Goal: Obtain resource: Obtain resource

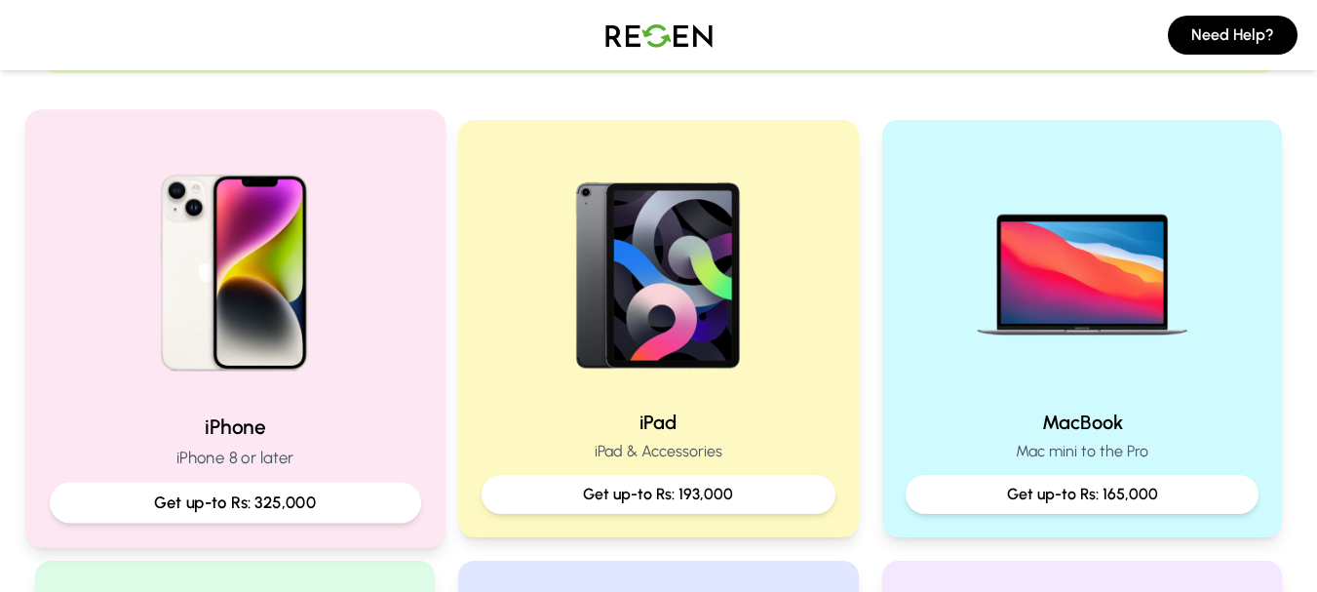
scroll to position [436, 0]
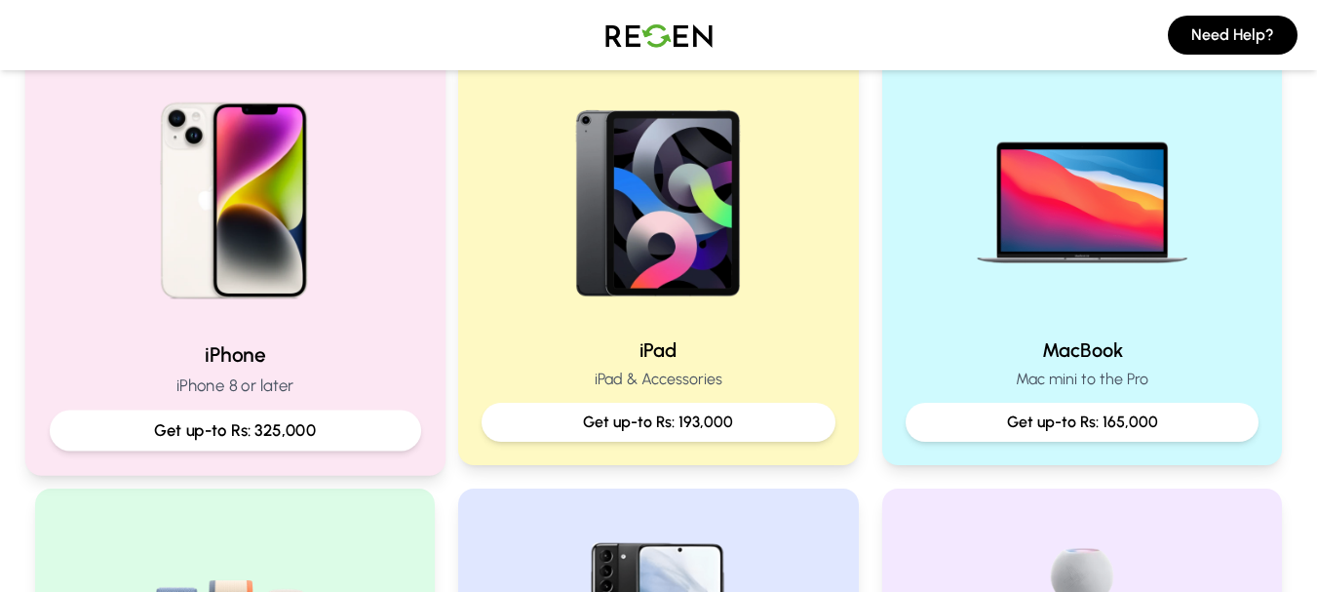
click at [261, 172] on img at bounding box center [234, 193] width 262 height 262
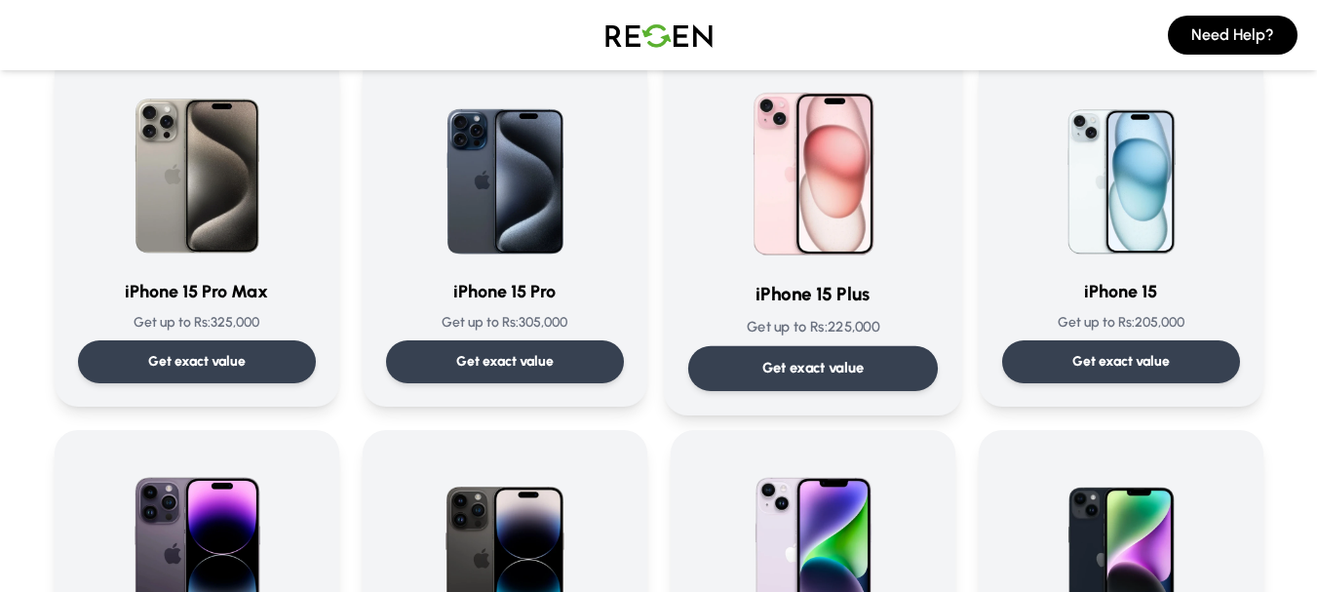
scroll to position [182, 0]
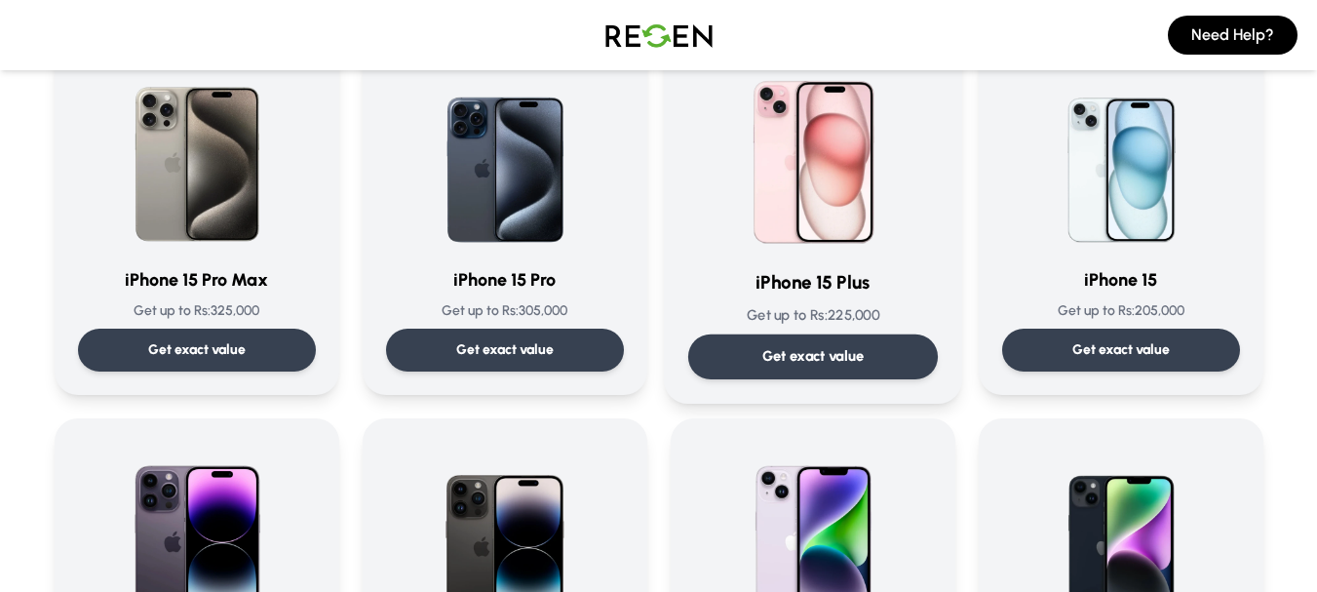
click at [773, 177] on img at bounding box center [813, 154] width 197 height 197
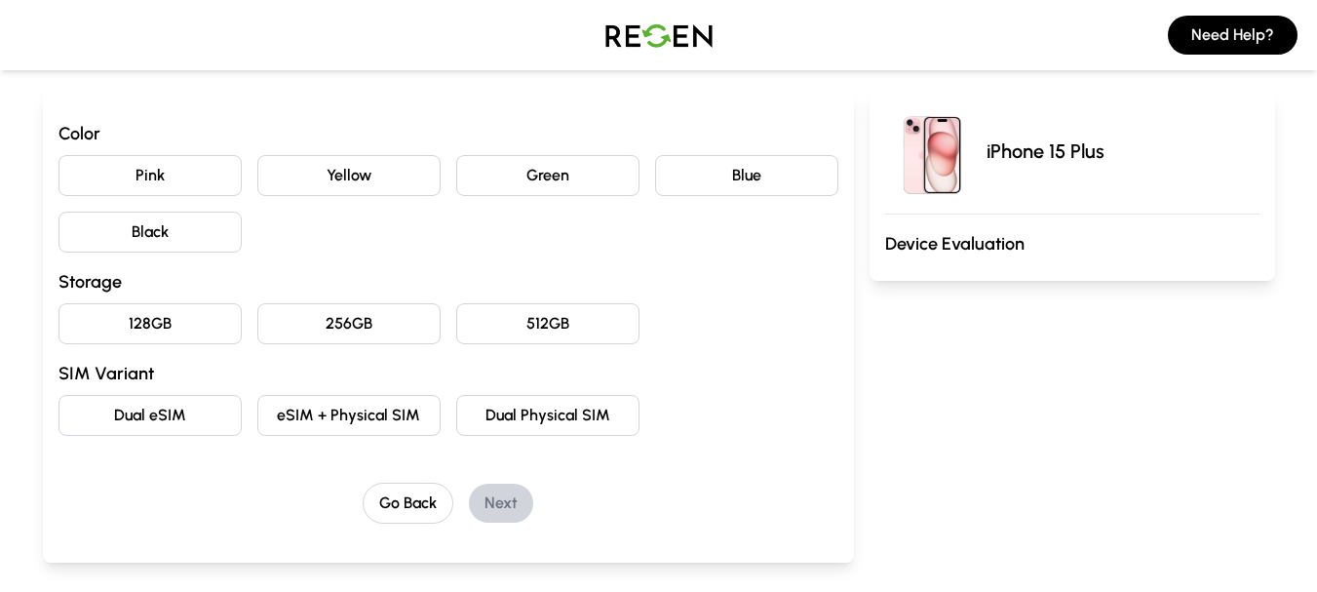
scroll to position [169, 0]
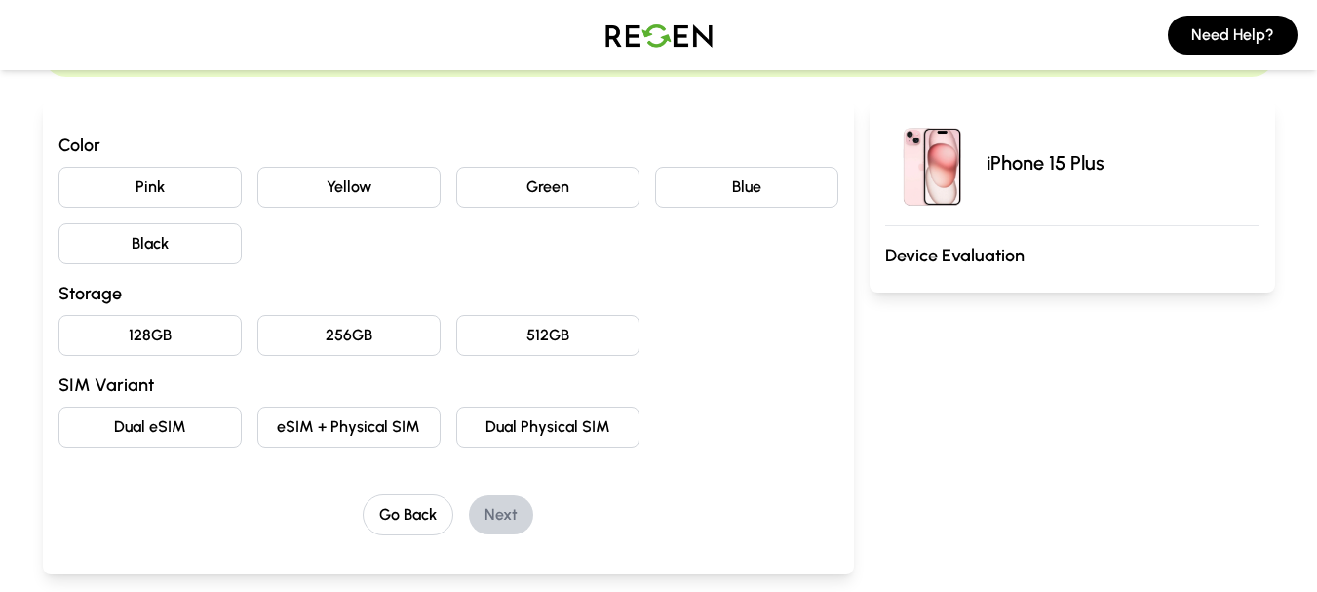
click at [158, 254] on button "Black" at bounding box center [149, 243] width 183 height 41
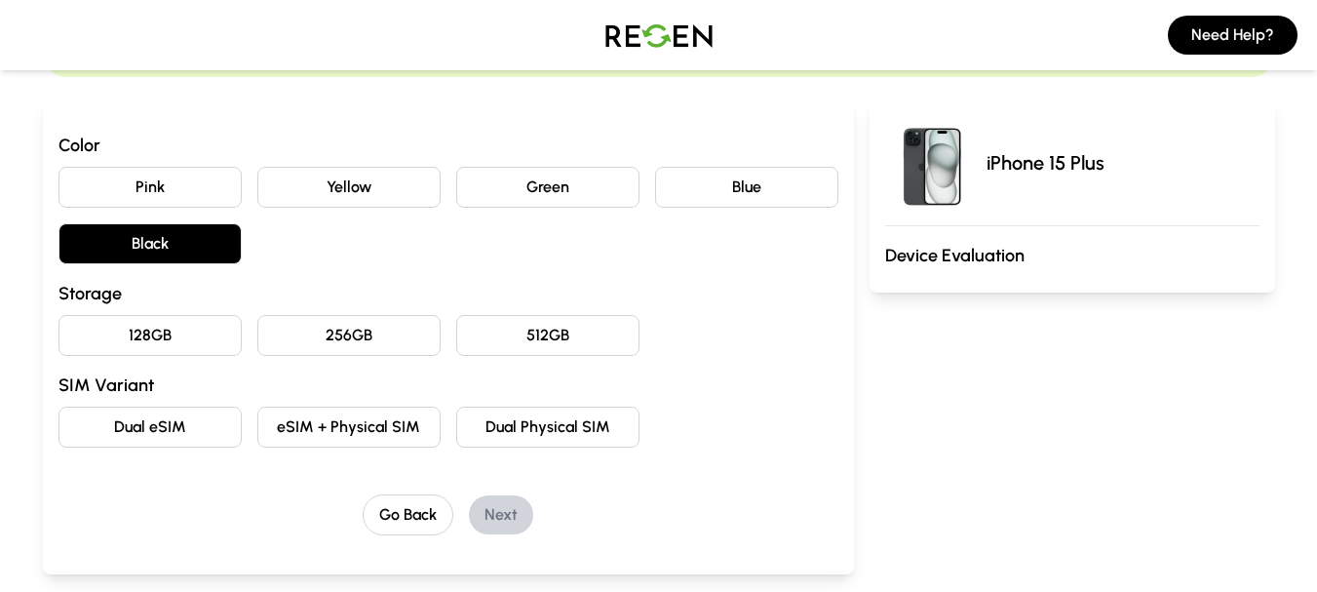
click at [172, 363] on div "Color Pink Yellow Green Blue Black Storage 128GB 256GB 512GB SIM Variant Dual e…" at bounding box center [448, 290] width 780 height 316
click at [172, 344] on button "128GB" at bounding box center [149, 335] width 183 height 41
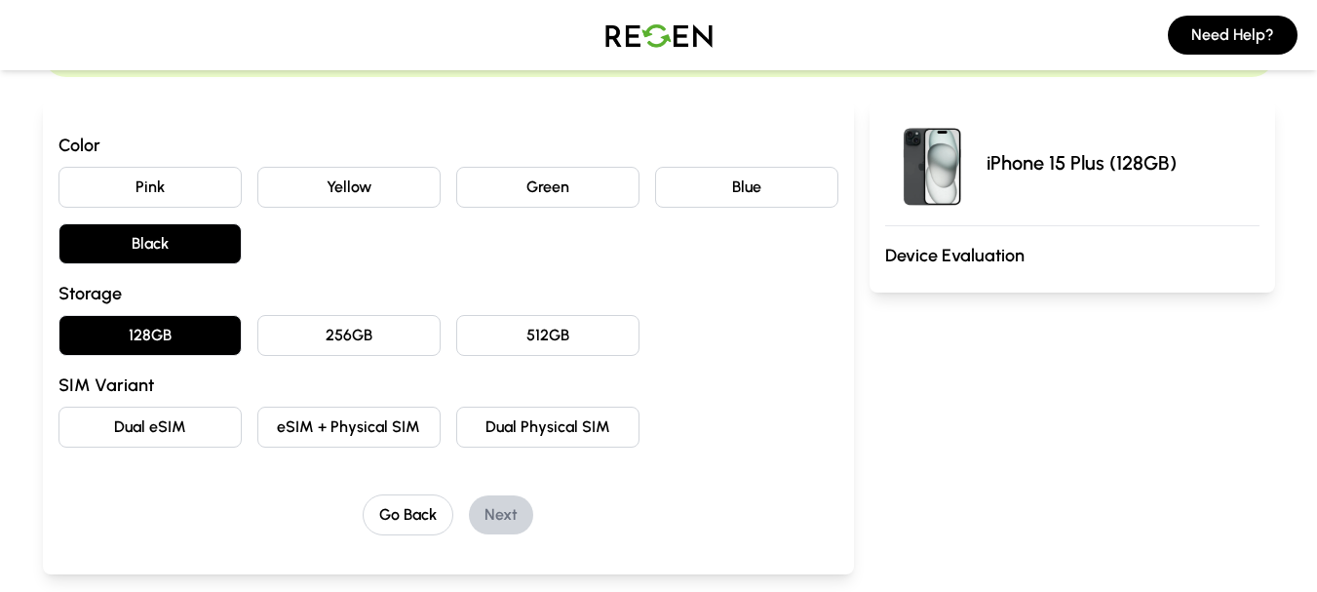
click at [467, 430] on button "Dual Physical SIM" at bounding box center [547, 427] width 183 height 41
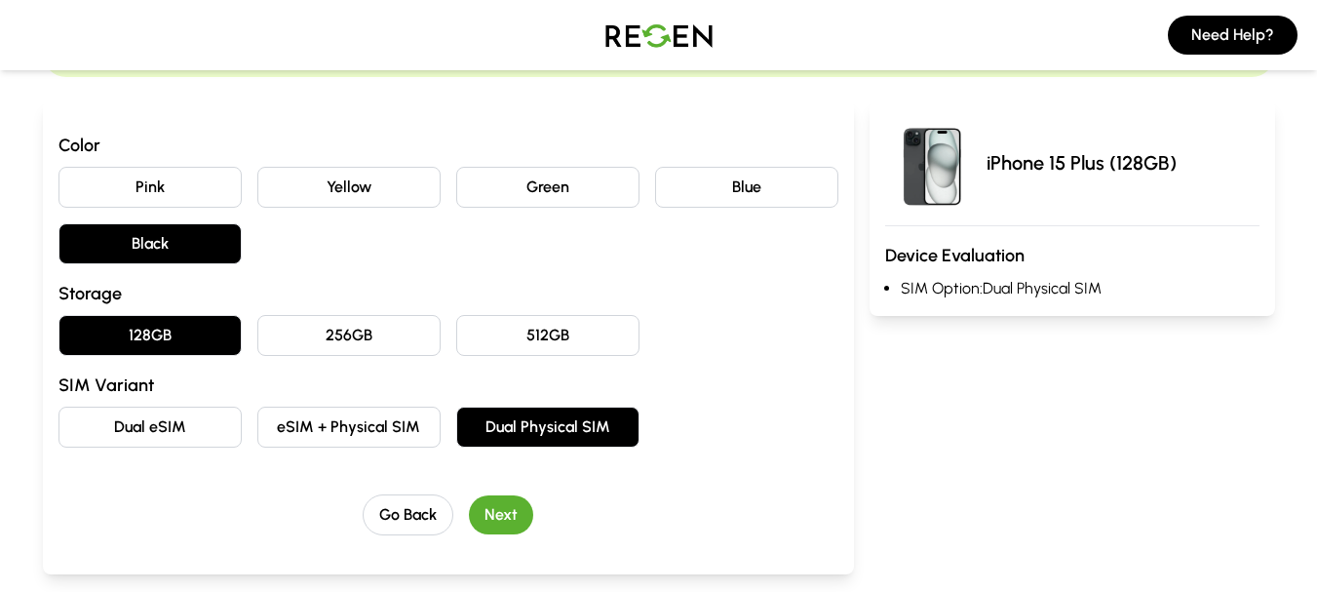
click at [501, 528] on button "Next" at bounding box center [501, 514] width 64 height 39
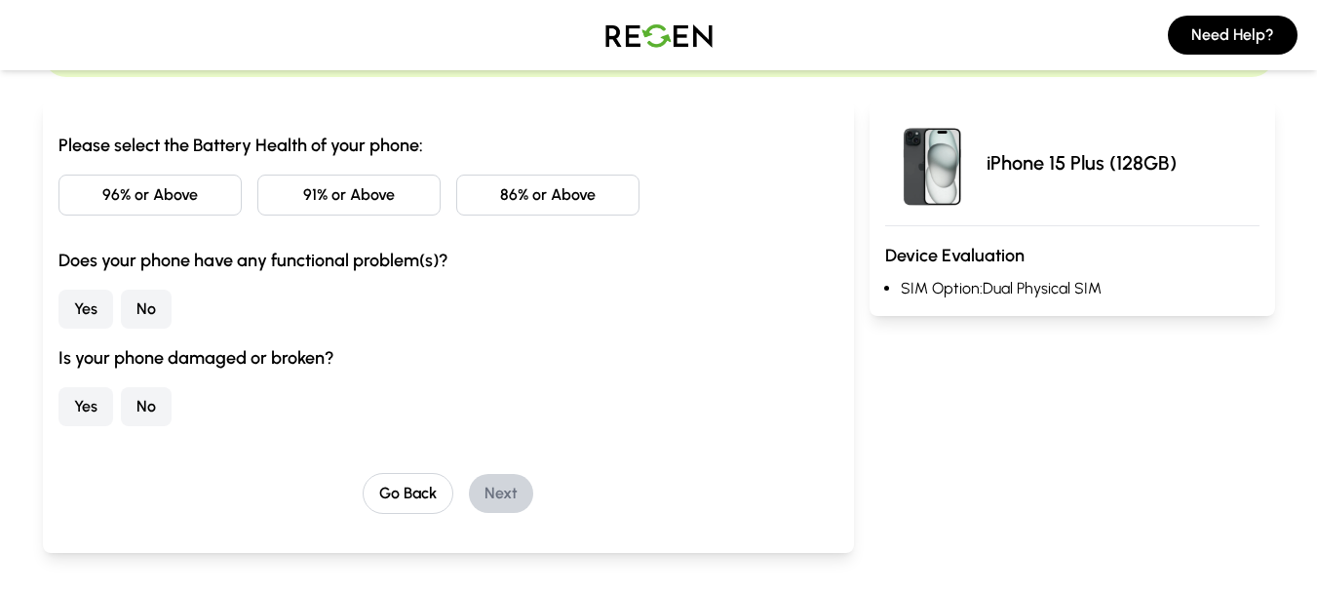
click at [139, 178] on button "96% or Above" at bounding box center [149, 195] width 183 height 41
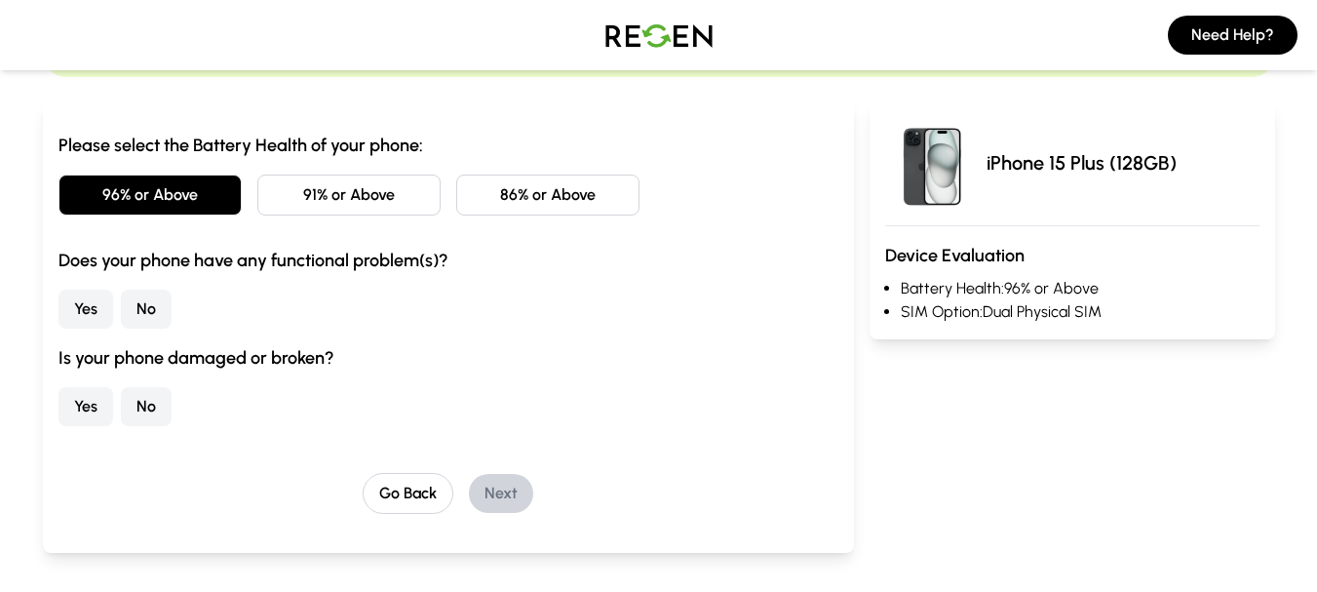
click at [145, 303] on button "No" at bounding box center [146, 309] width 51 height 39
click at [177, 418] on div "Yes No" at bounding box center [448, 406] width 780 height 39
click at [178, 418] on div "Yes No" at bounding box center [448, 406] width 780 height 39
click at [129, 384] on div "Is your phone damaged or broken? Yes No" at bounding box center [448, 385] width 780 height 82
click at [141, 397] on button "No" at bounding box center [146, 406] width 51 height 39
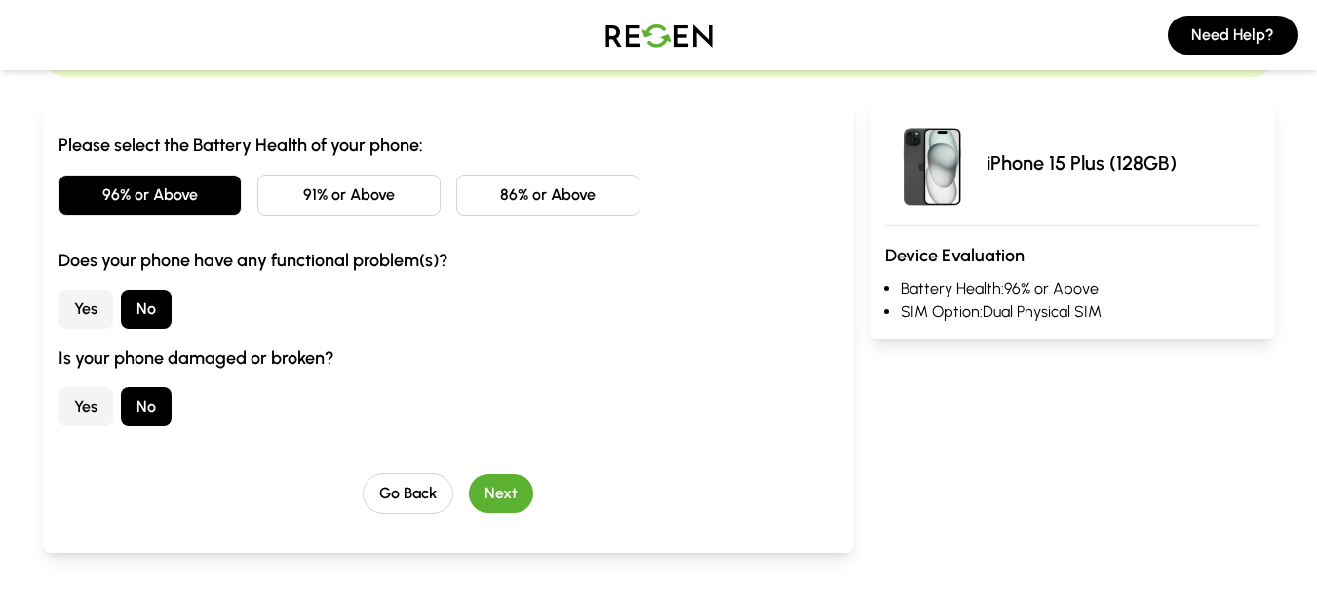
click at [475, 479] on button "Next" at bounding box center [501, 493] width 64 height 39
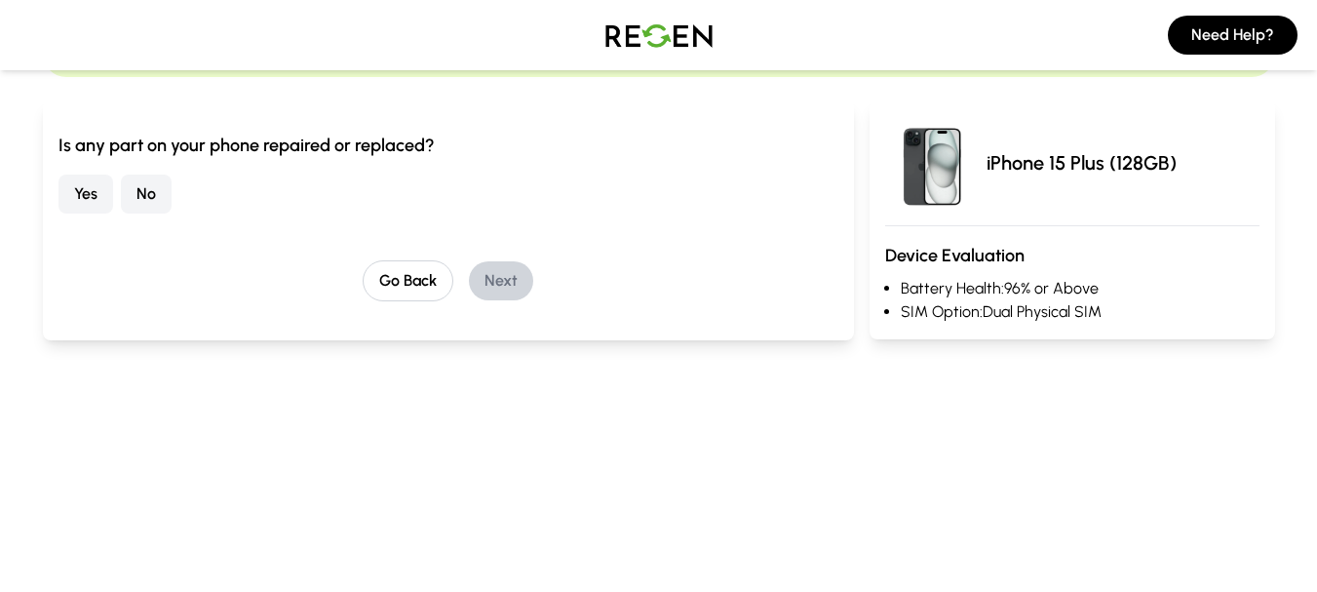
click at [149, 193] on button "No" at bounding box center [146, 194] width 51 height 39
click at [493, 266] on button "Next" at bounding box center [501, 280] width 64 height 39
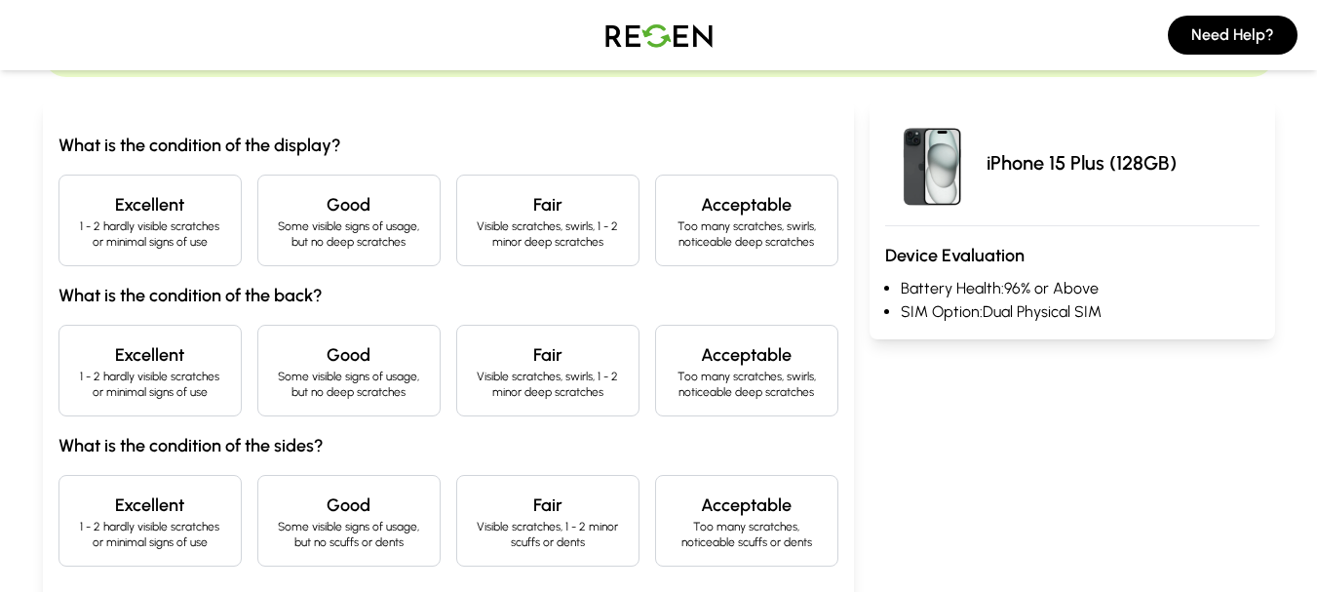
click at [214, 245] on p "1 - 2 hardly visible scratches or minimal signs of use" at bounding box center [150, 233] width 150 height 31
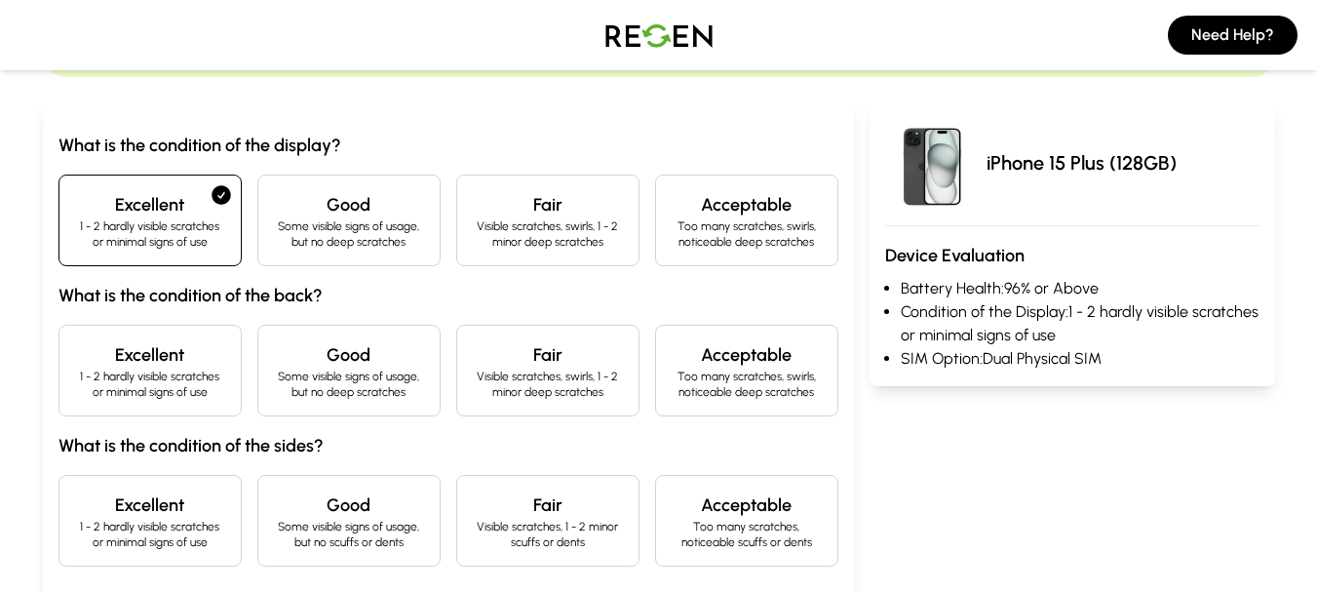
click at [155, 387] on p "1 - 2 hardly visible scratches or minimal signs of use" at bounding box center [150, 383] width 150 height 31
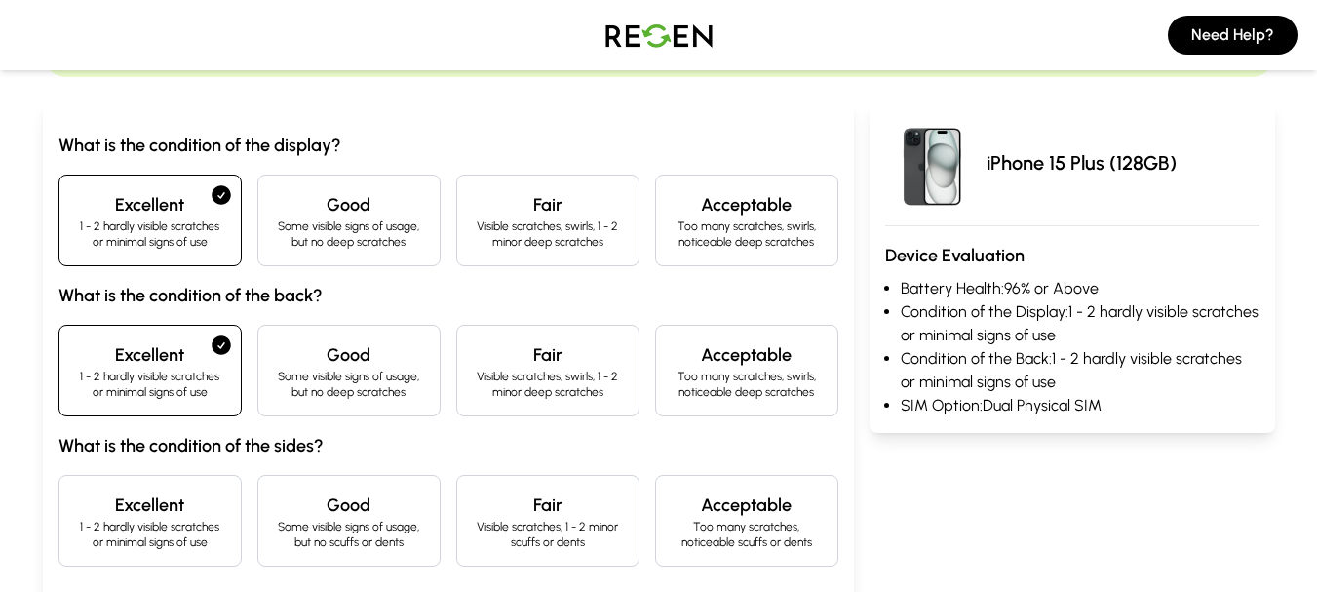
click at [202, 572] on div "What is the condition of the display? Excellent 1 - 2 hardly visible scratches …" at bounding box center [448, 393] width 780 height 523
click at [205, 523] on p "1 - 2 hardly visible scratches or minimal signs of use" at bounding box center [150, 534] width 150 height 31
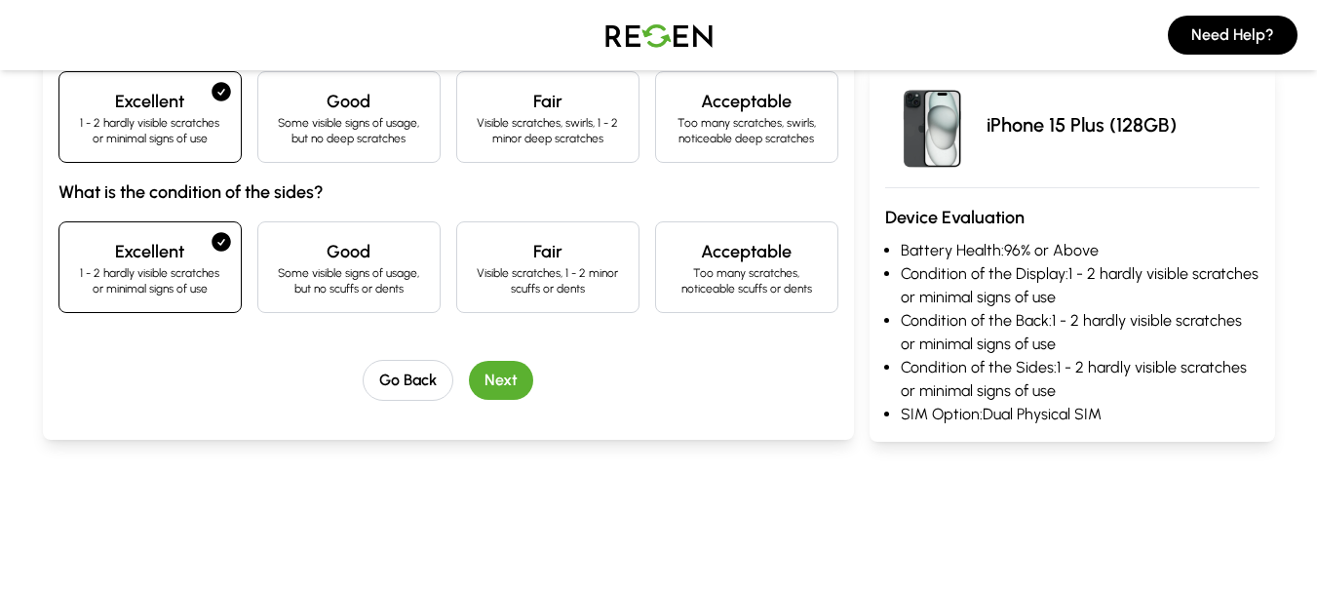
click at [487, 381] on button "Next" at bounding box center [501, 380] width 64 height 39
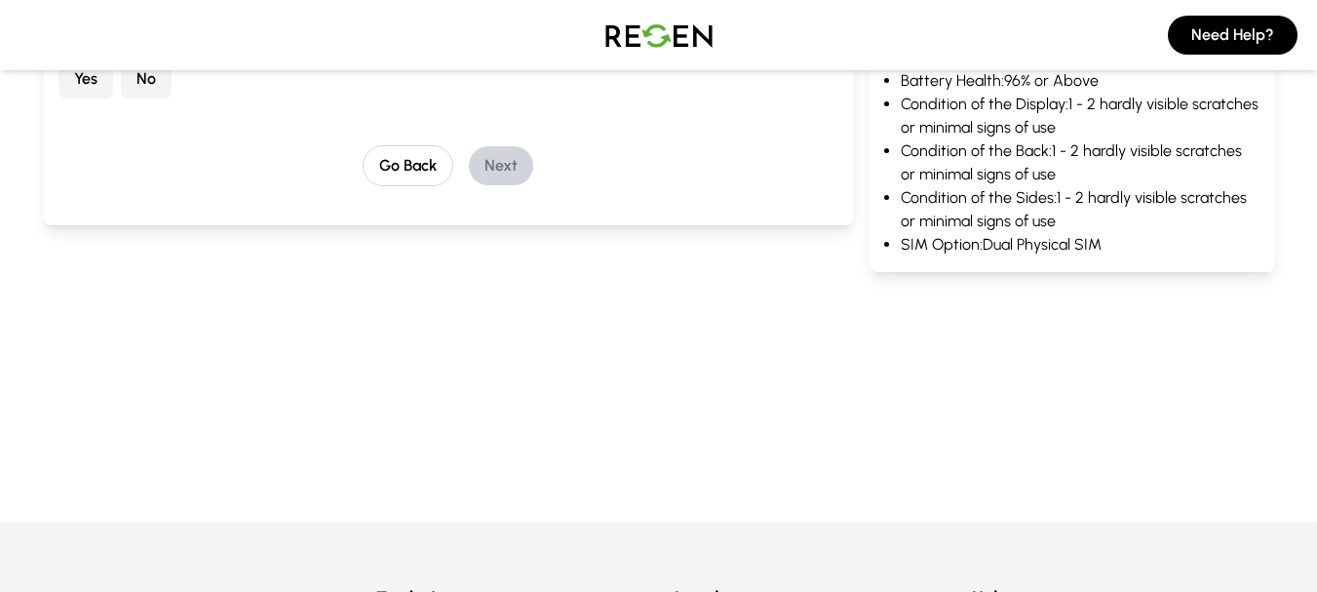
scroll to position [208, 0]
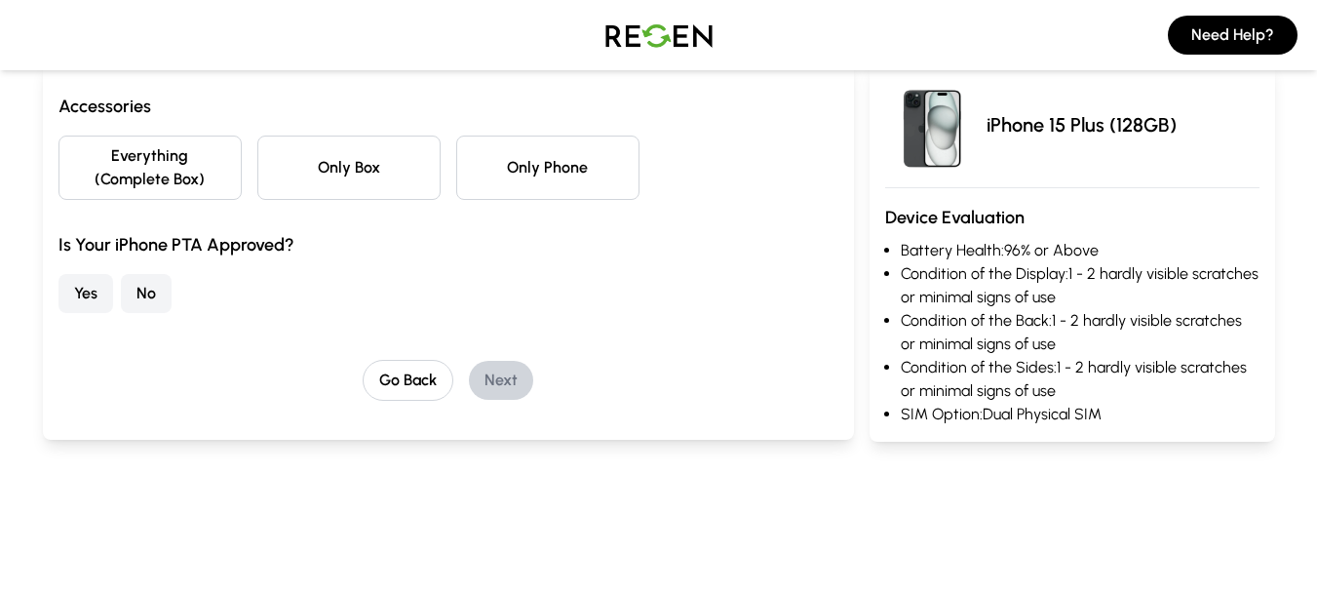
click at [472, 196] on button "Only Phone" at bounding box center [547, 168] width 183 height 64
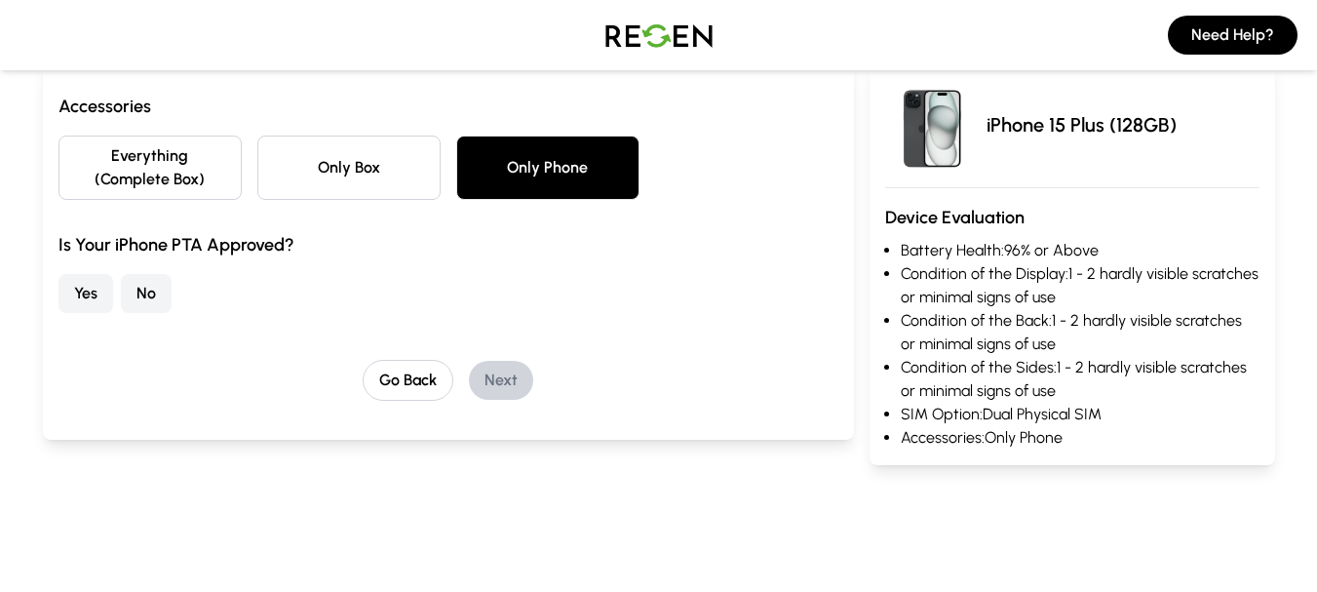
click at [136, 293] on button "No" at bounding box center [146, 293] width 51 height 39
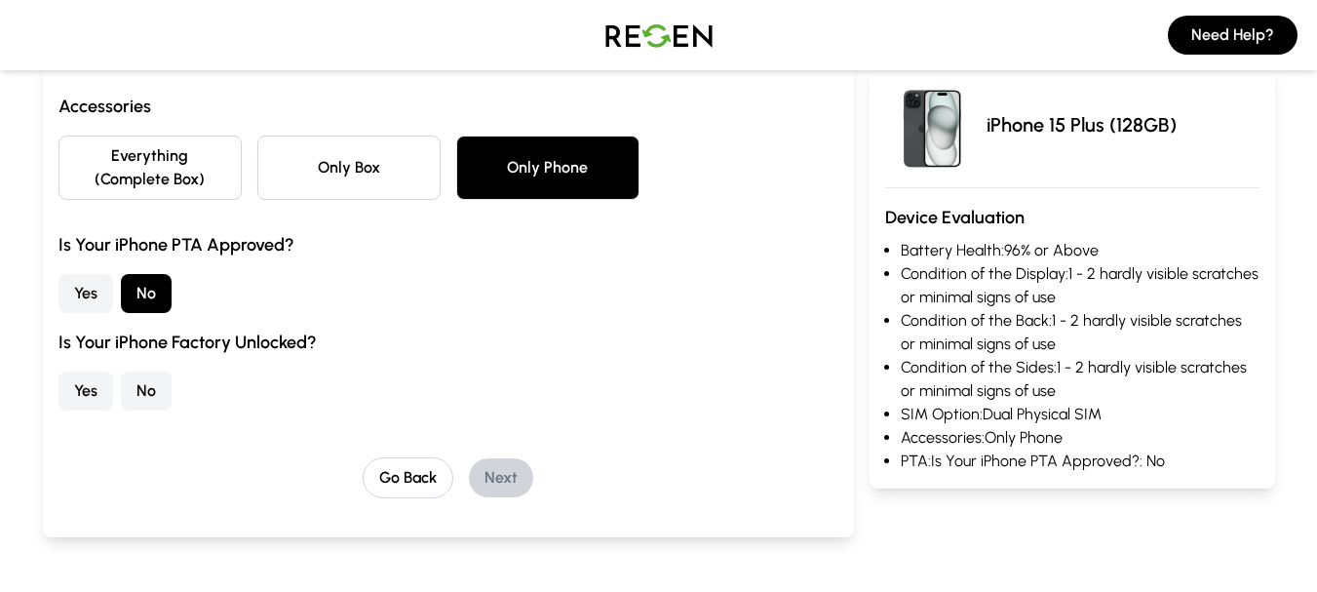
click at [154, 383] on button "No" at bounding box center [146, 390] width 51 height 39
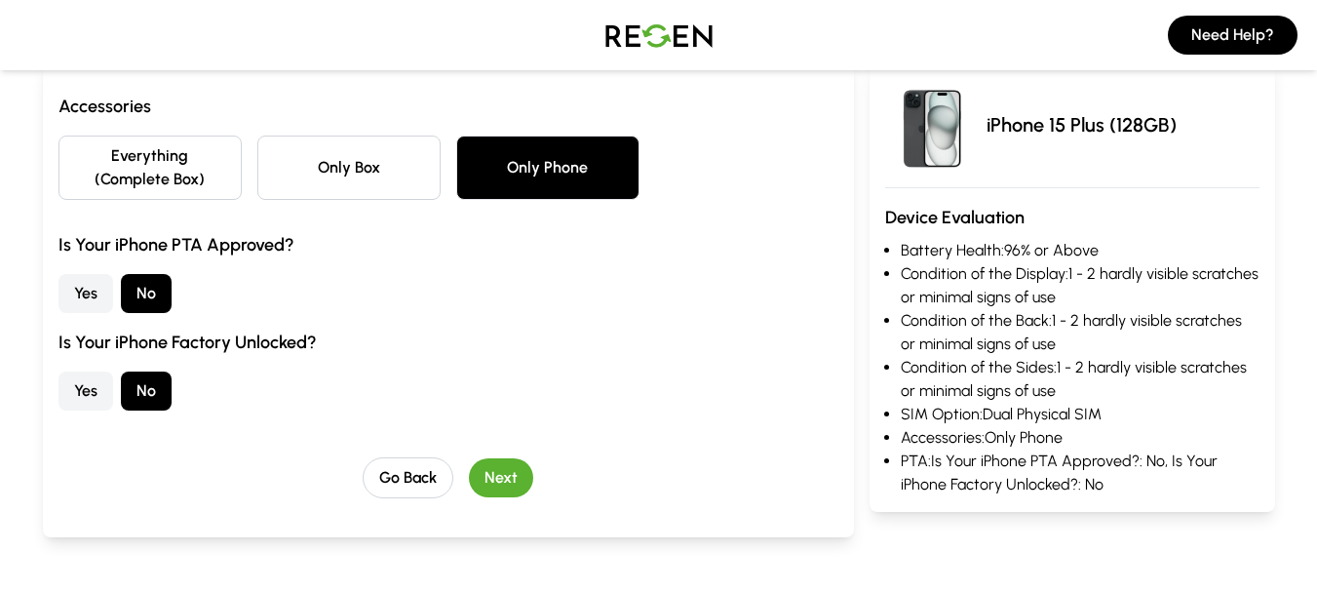
click at [521, 480] on button "Next" at bounding box center [501, 477] width 64 height 39
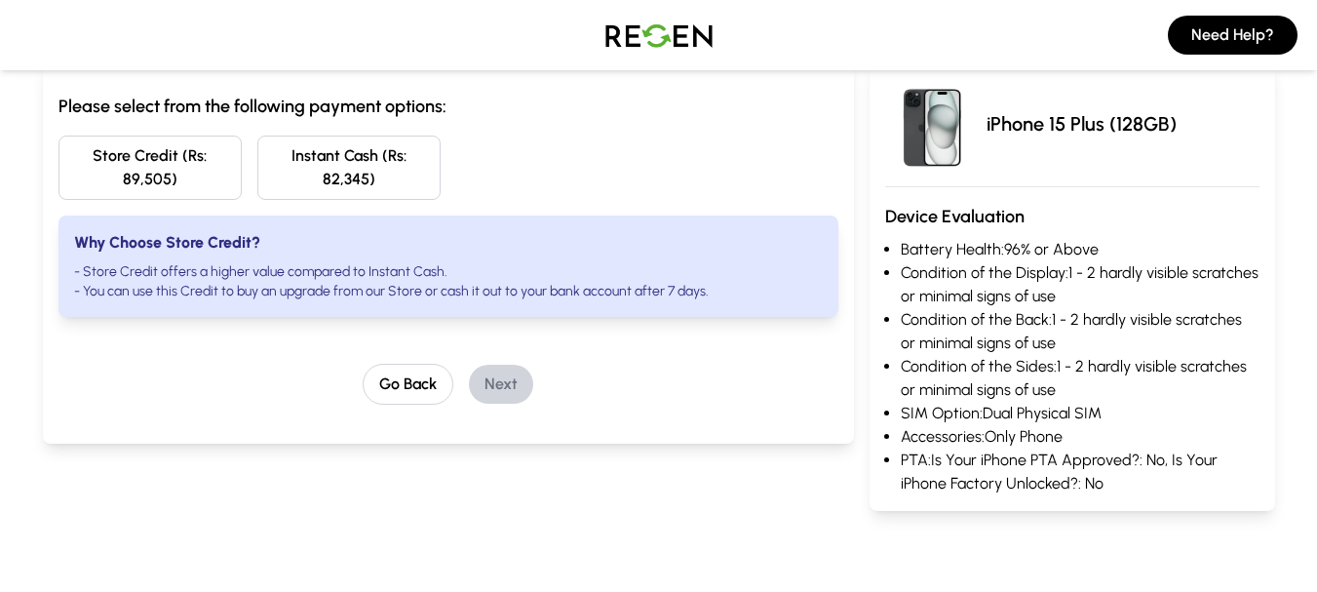
click at [555, 161] on div "Store Credit (Rs: 89,505) Instant Cash (Rs: 82,345)" at bounding box center [448, 168] width 780 height 64
click at [648, 150] on div "Store Credit (Rs: 89,505) Instant Cash (Rs: 82,345)" at bounding box center [448, 168] width 780 height 64
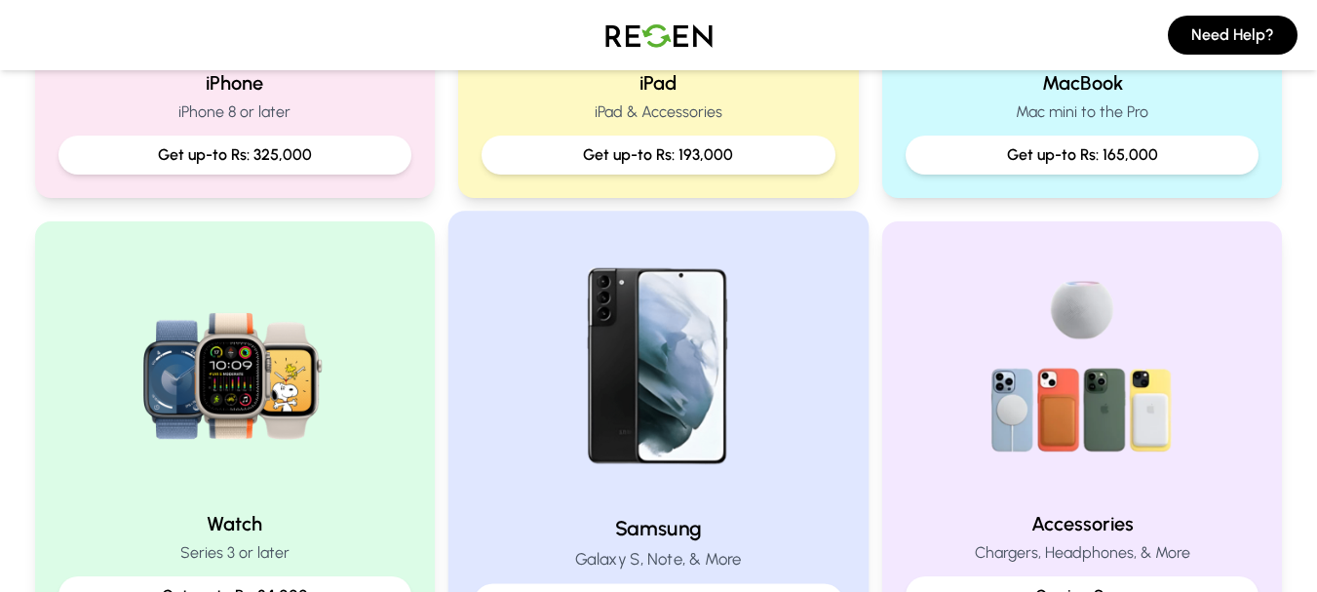
scroll to position [709, 0]
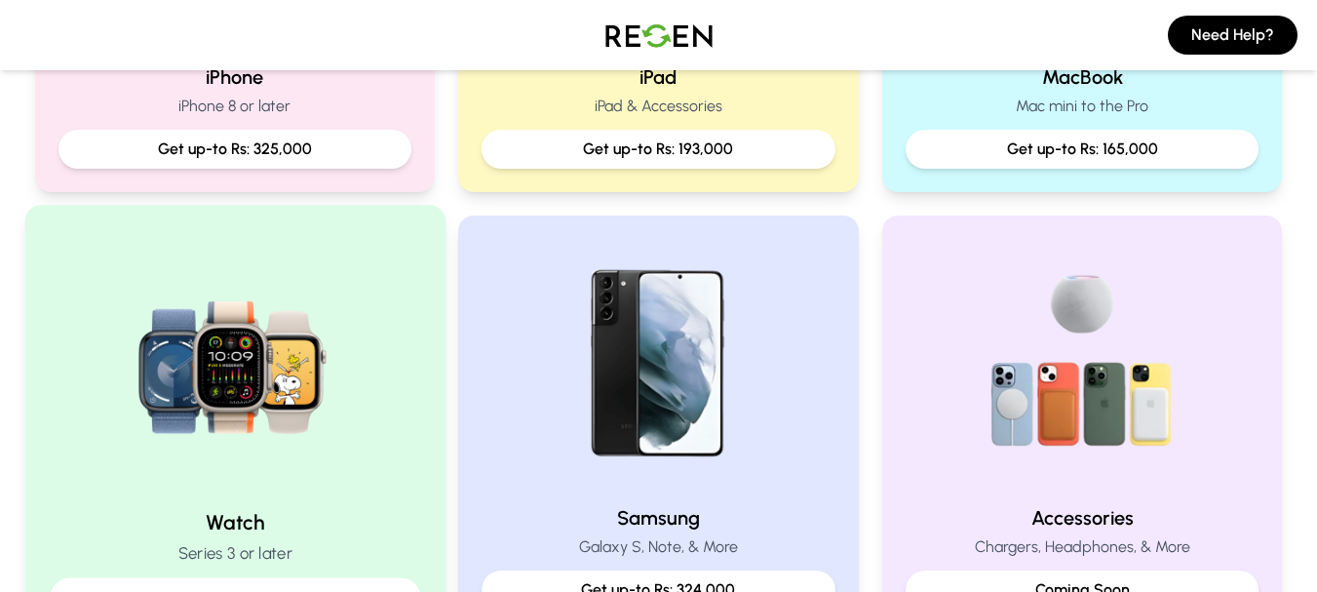
click at [338, 373] on img at bounding box center [234, 361] width 262 height 262
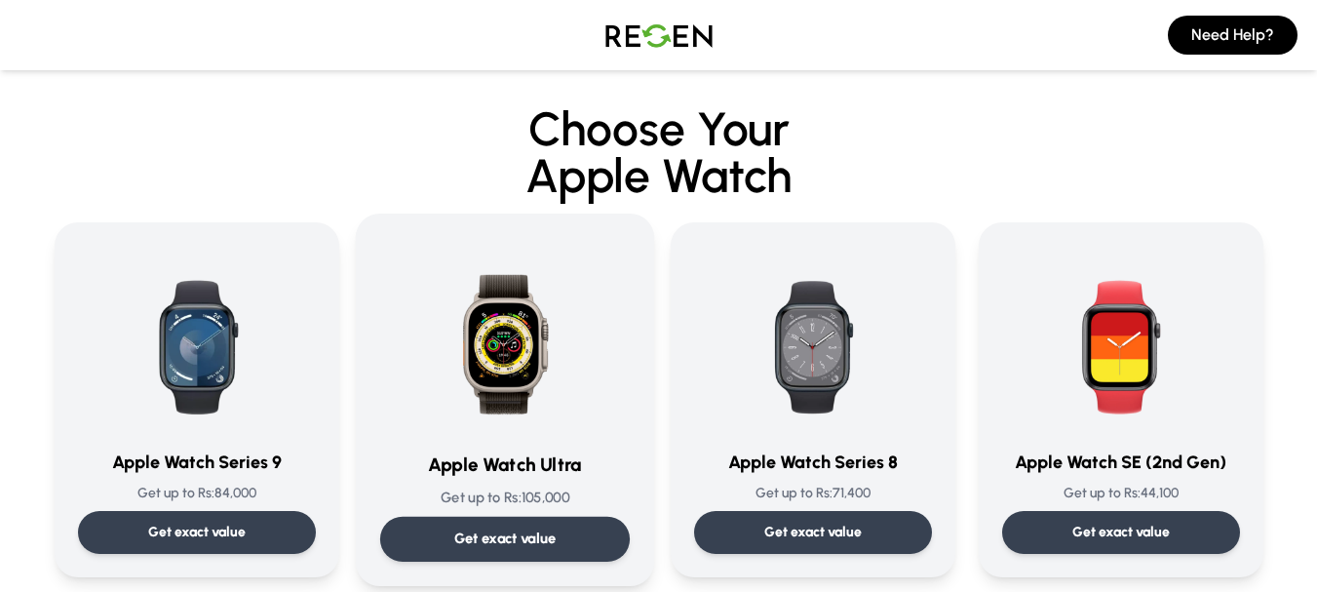
click at [486, 319] on img at bounding box center [505, 336] width 197 height 197
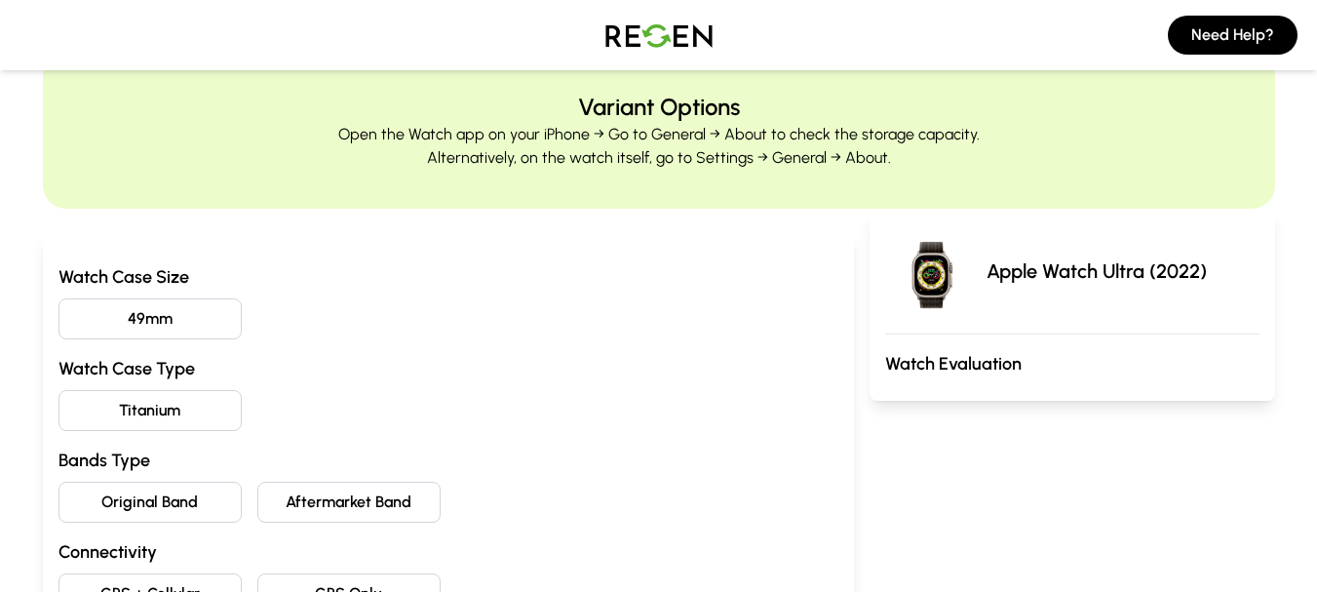
scroll to position [117, 0]
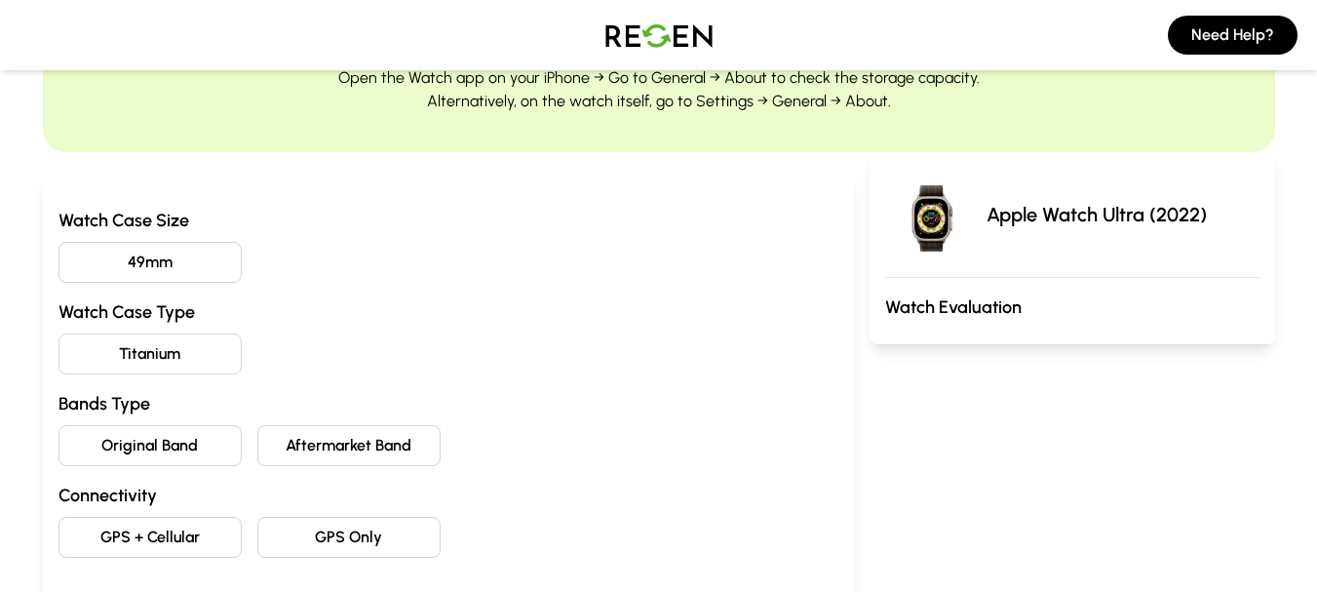
click at [174, 258] on button "49mm" at bounding box center [149, 262] width 183 height 41
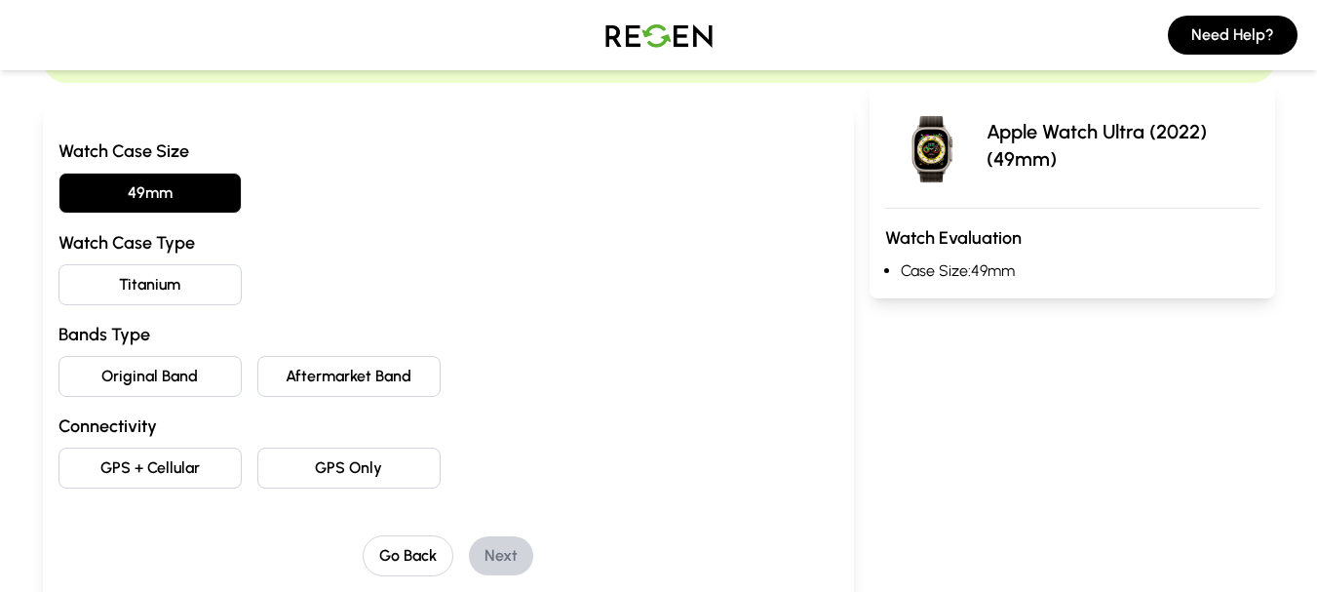
scroll to position [208, 0]
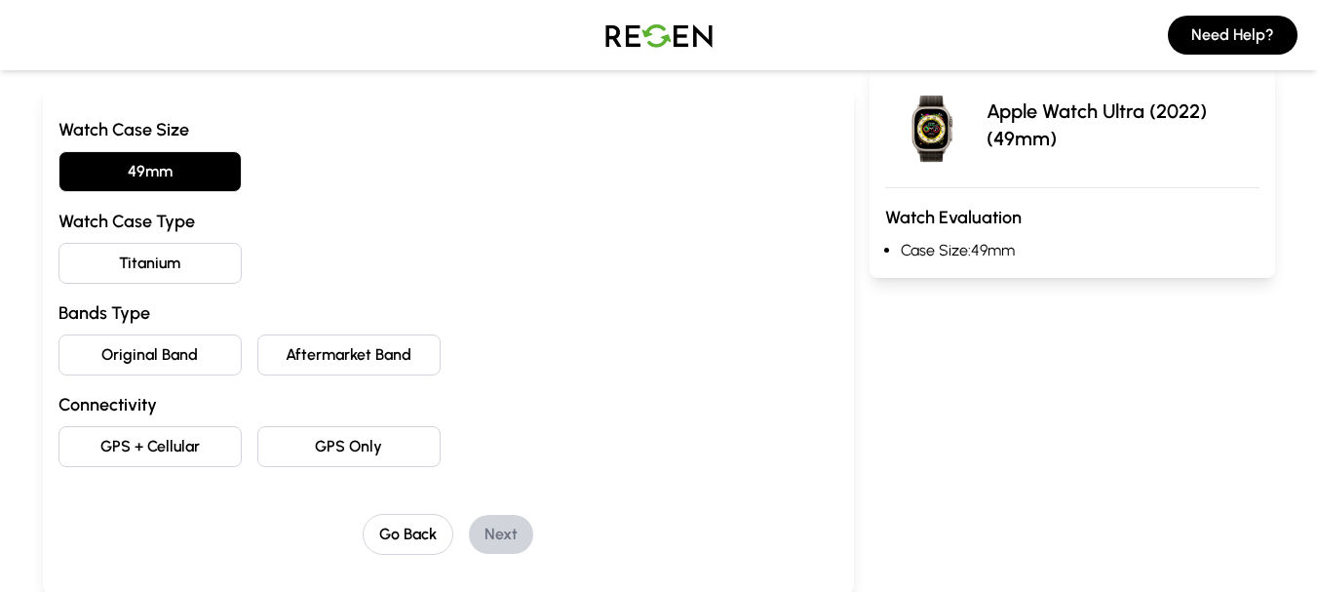
click at [182, 274] on button "Titanium" at bounding box center [149, 263] width 183 height 41
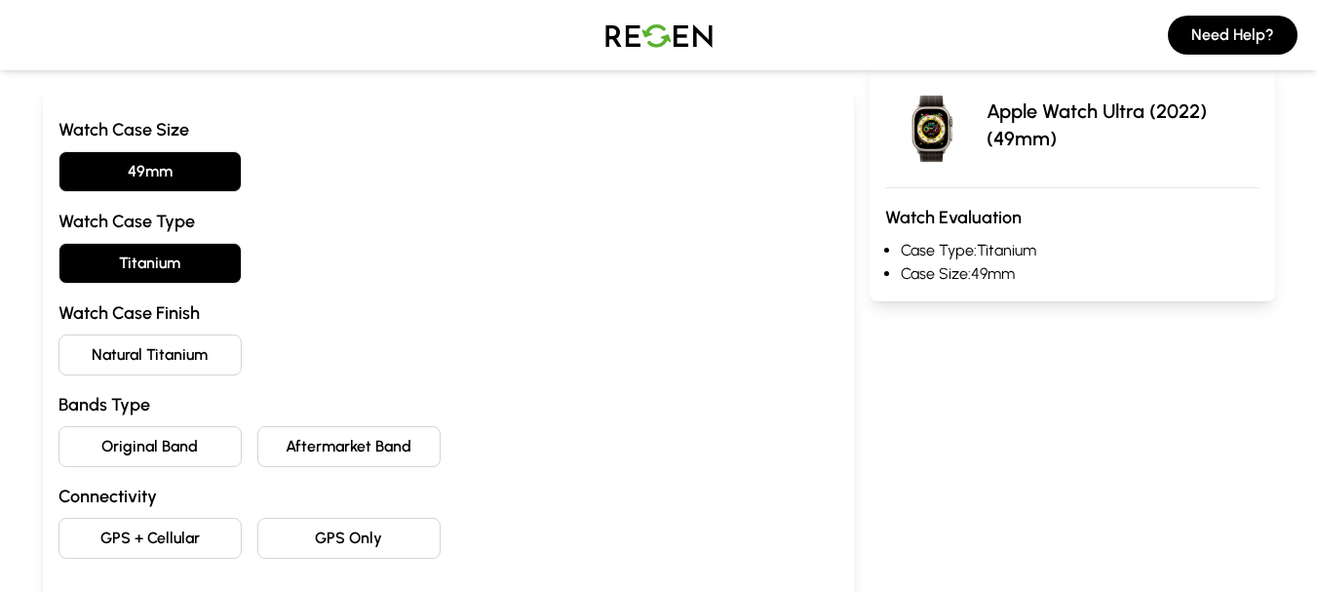
click at [187, 358] on button "Natural Titanium" at bounding box center [149, 354] width 183 height 41
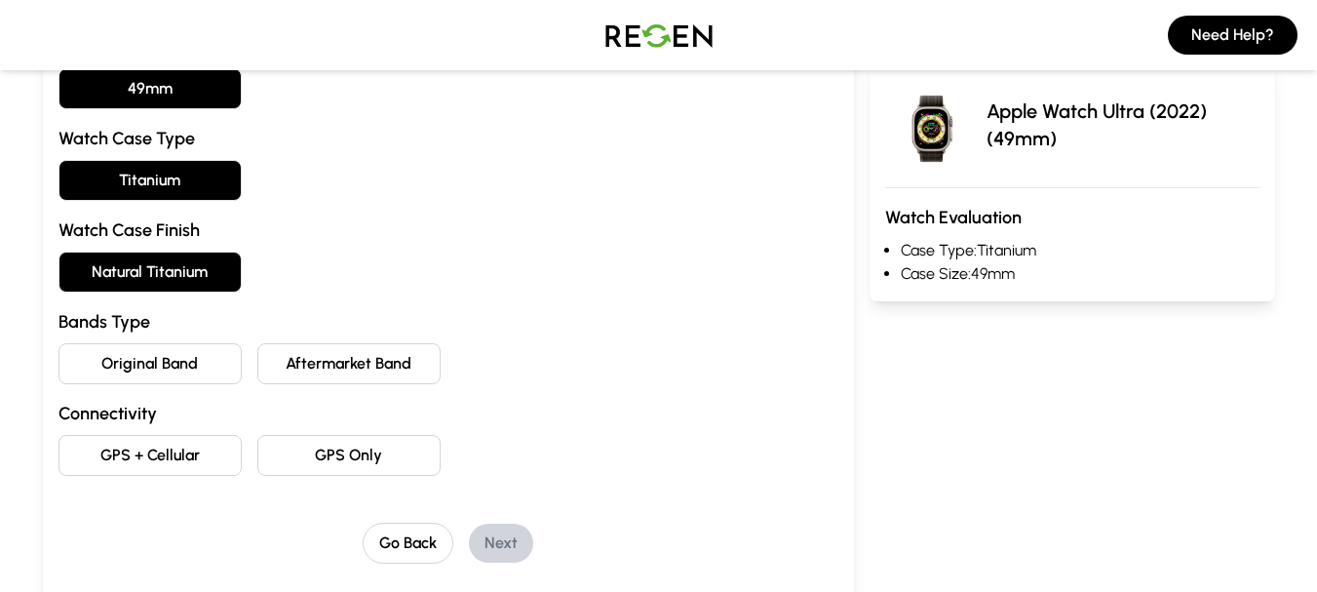
scroll to position [312, 0]
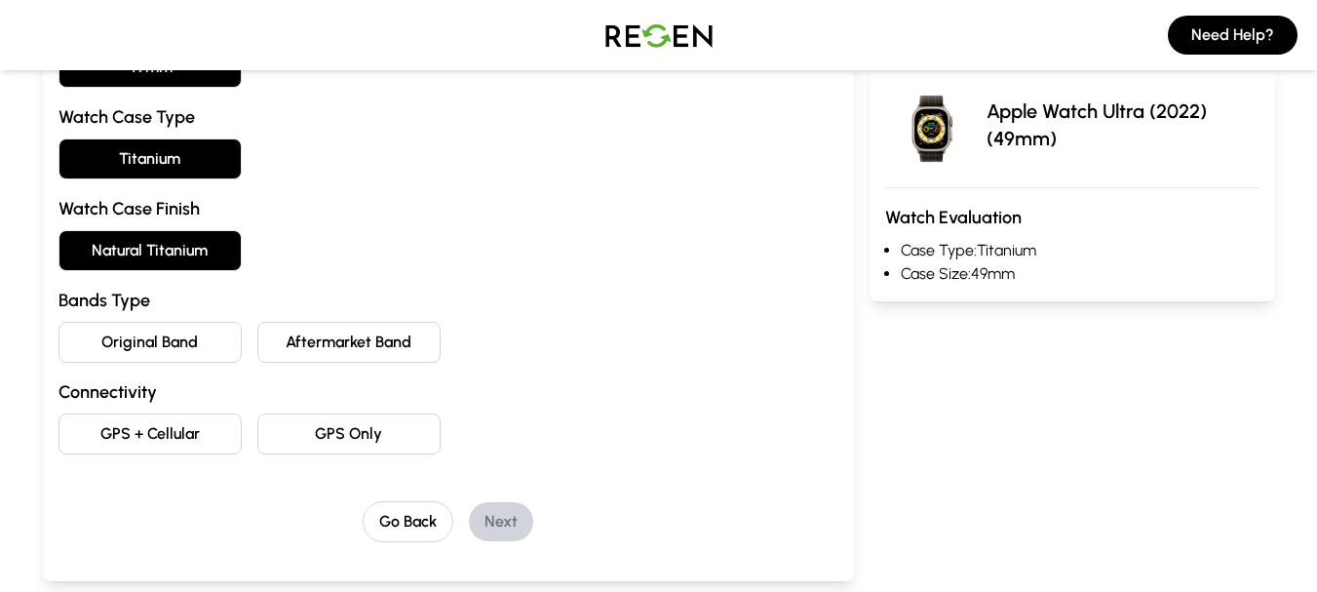
click at [190, 357] on button "Original Band" at bounding box center [149, 342] width 183 height 41
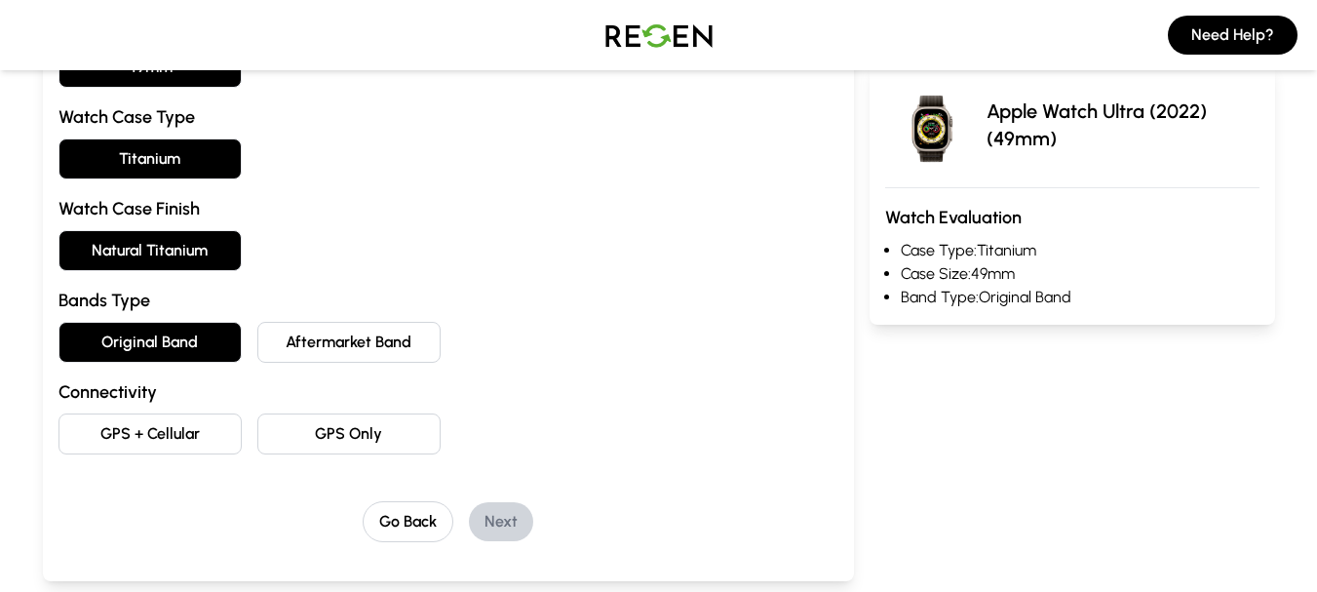
click at [185, 429] on button "GPS + Cellular" at bounding box center [149, 433] width 183 height 41
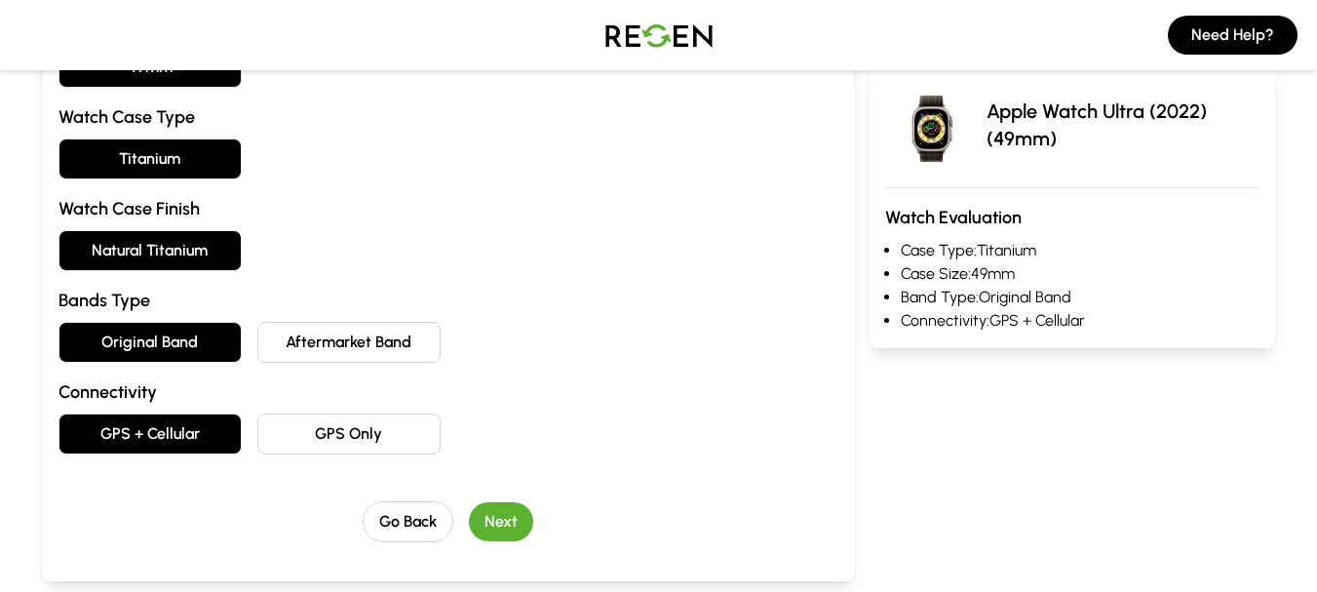
click at [507, 522] on button "Next" at bounding box center [501, 521] width 64 height 39
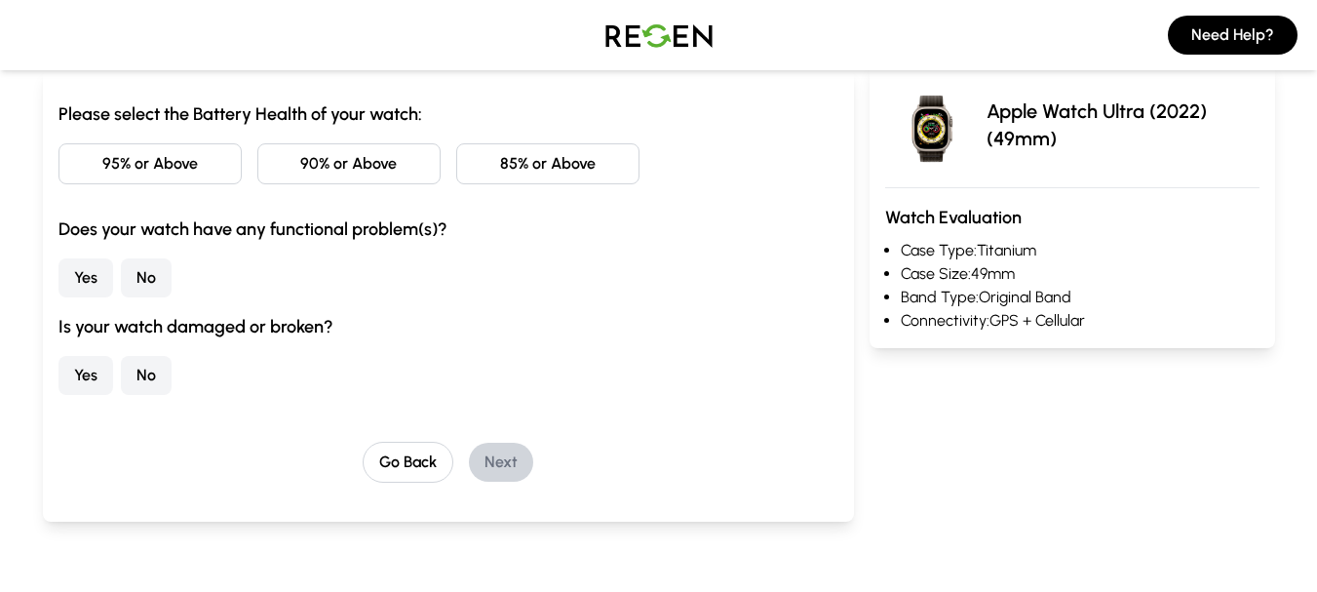
scroll to position [139, 0]
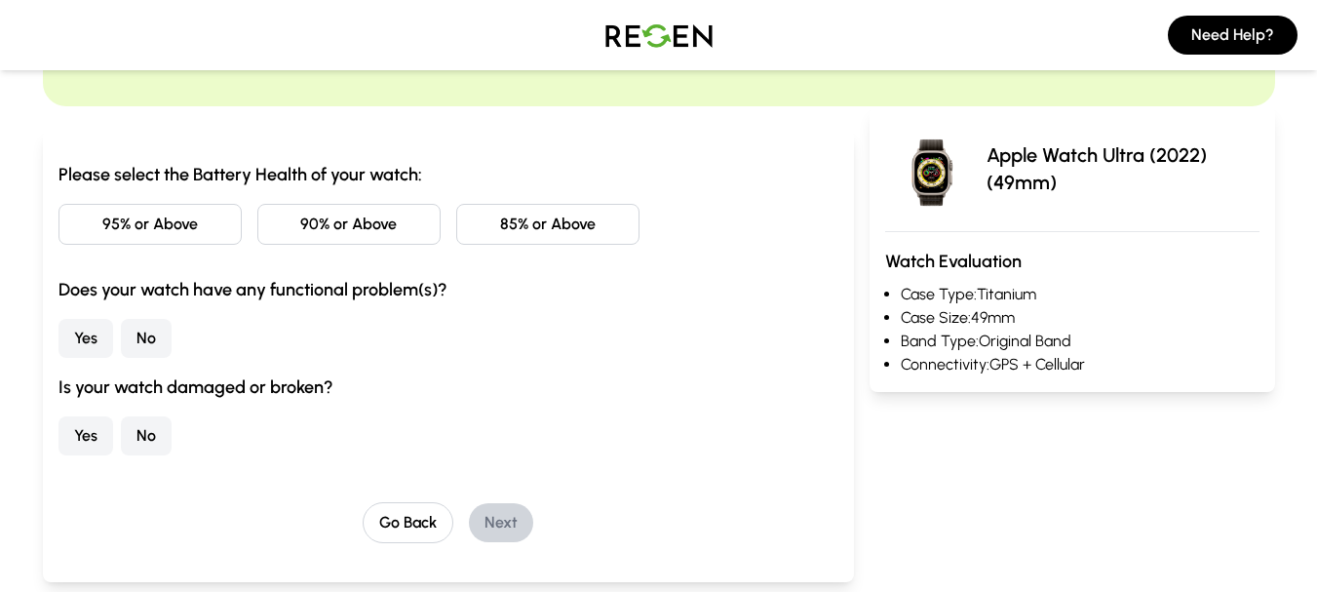
click at [159, 336] on button "No" at bounding box center [146, 338] width 51 height 39
click at [151, 432] on button "No" at bounding box center [146, 435] width 51 height 39
click at [407, 219] on button "90% or Above" at bounding box center [348, 224] width 183 height 41
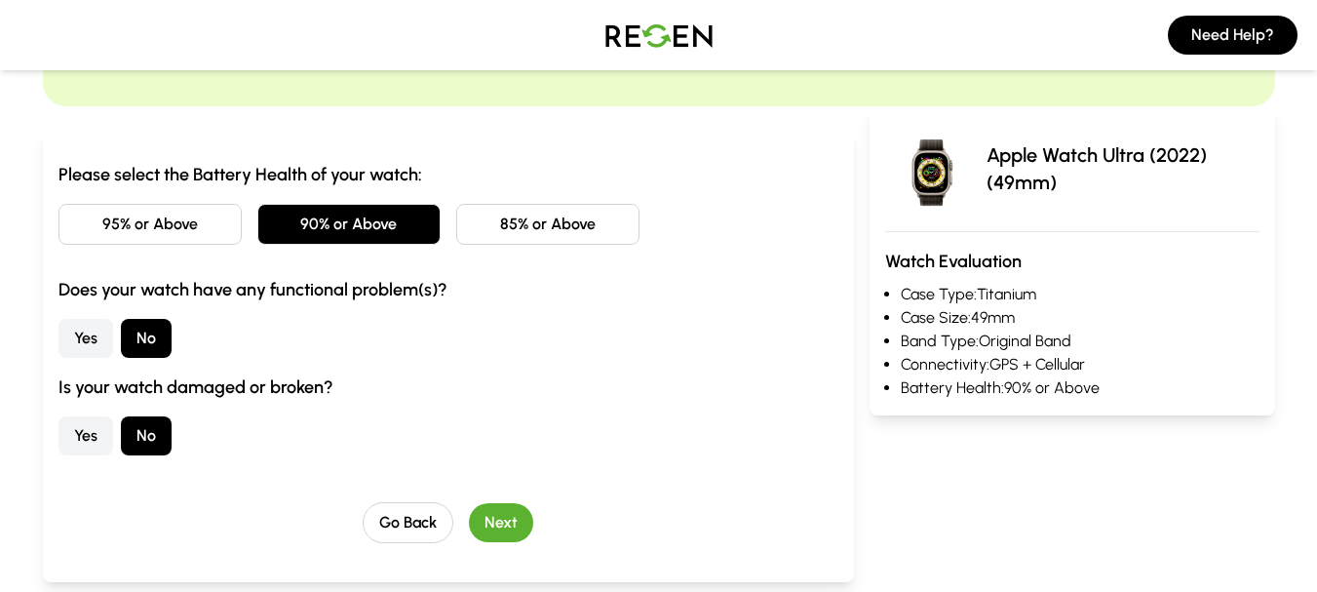
click at [500, 510] on button "Next" at bounding box center [501, 522] width 64 height 39
click at [500, 509] on main "Functionality Select any functional issues you are experiencing with your devic…" at bounding box center [658, 301] width 1317 height 842
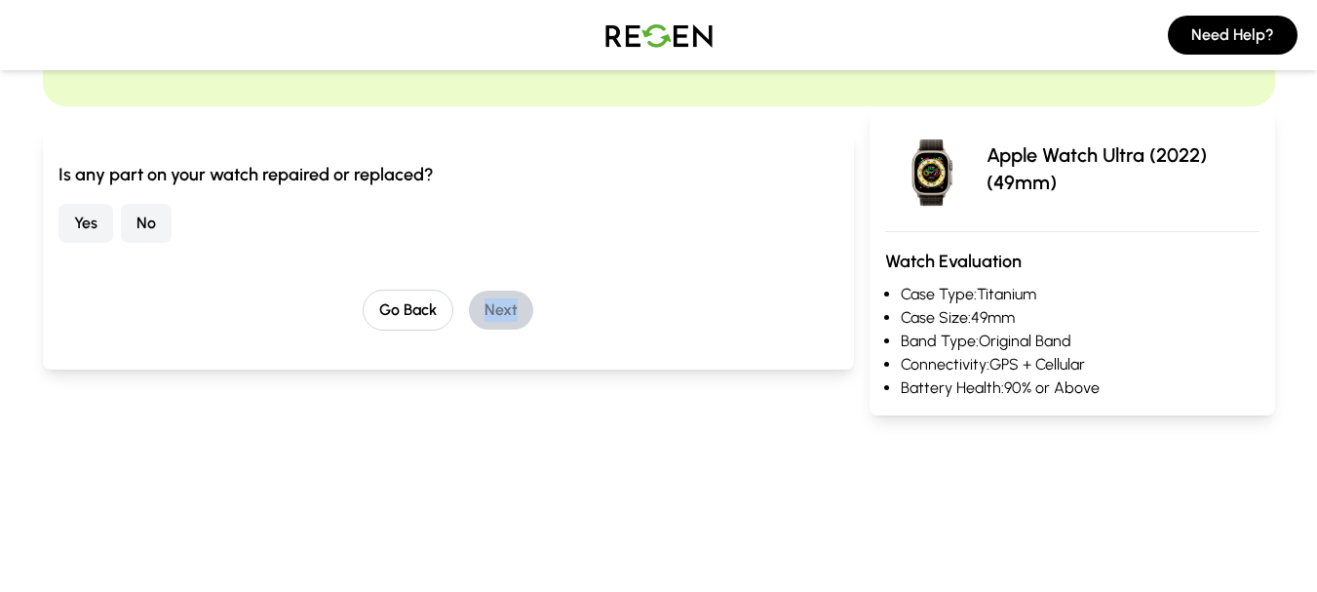
click at [620, 243] on div "Is any part on your watch repaired or replaced? Yes No Go Back Next" at bounding box center [448, 246] width 780 height 170
click at [109, 199] on div "Is any part on your watch repaired or replaced? Yes No" at bounding box center [448, 202] width 780 height 82
click at [139, 210] on button "No" at bounding box center [146, 223] width 51 height 39
click at [485, 319] on button "Next" at bounding box center [501, 310] width 64 height 39
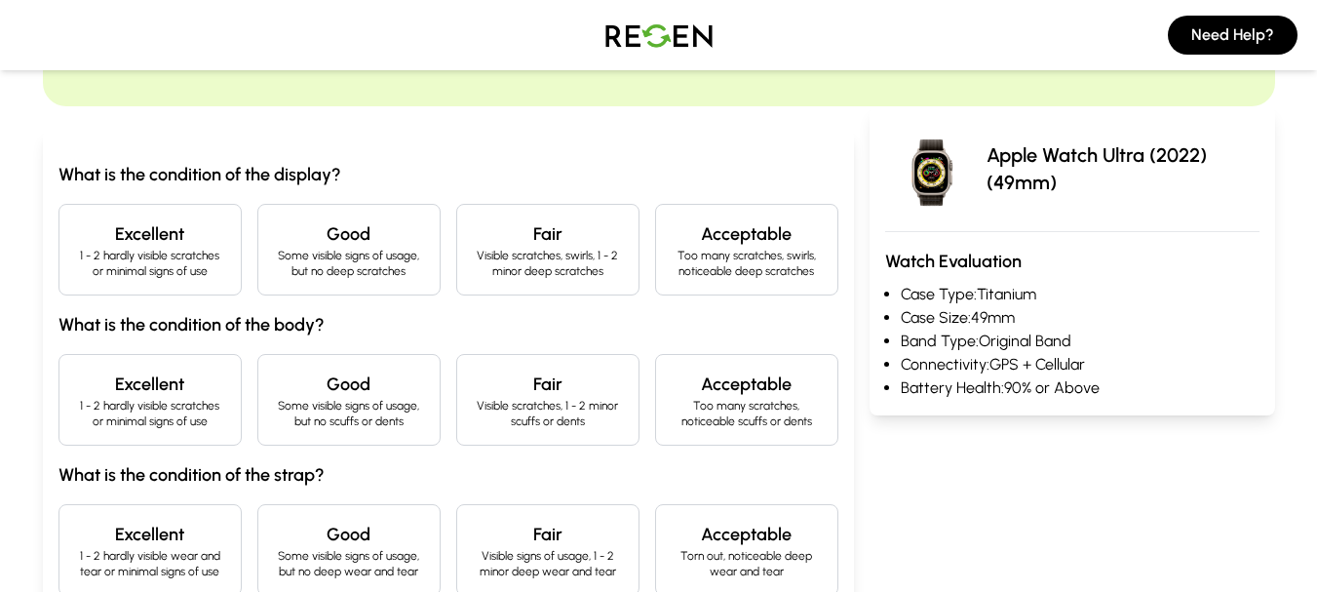
click at [126, 235] on h4 "Excellent" at bounding box center [150, 233] width 150 height 27
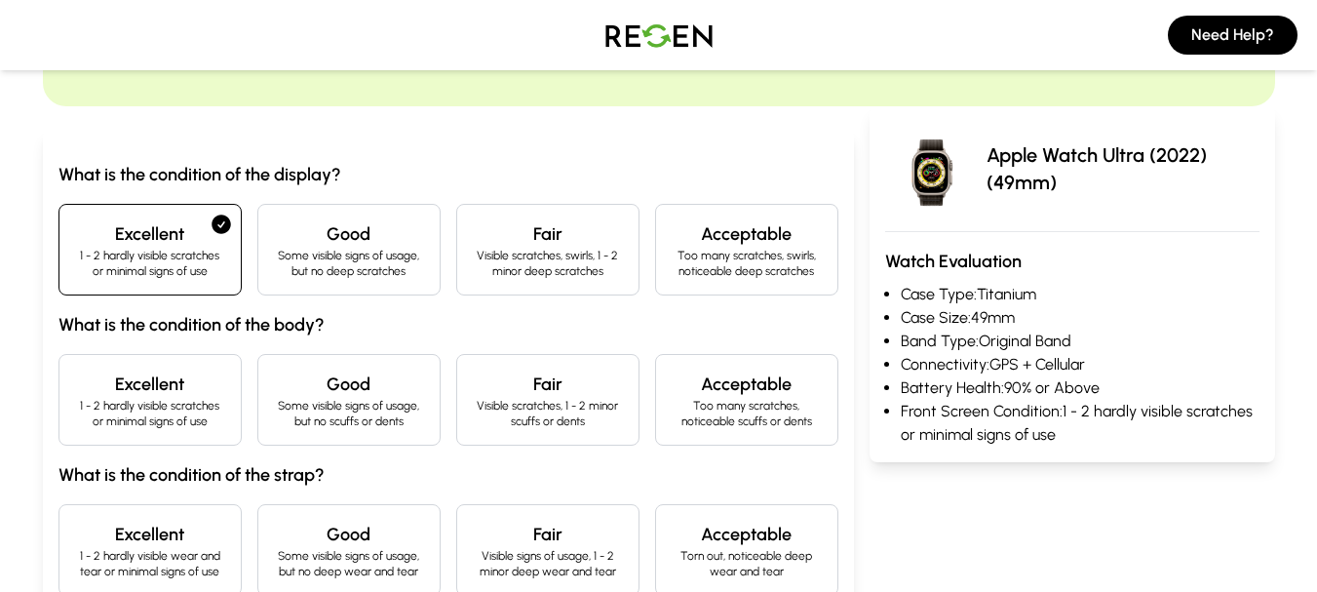
click at [184, 423] on p "1 - 2 hardly visible scratches or minimal signs of use" at bounding box center [150, 413] width 150 height 31
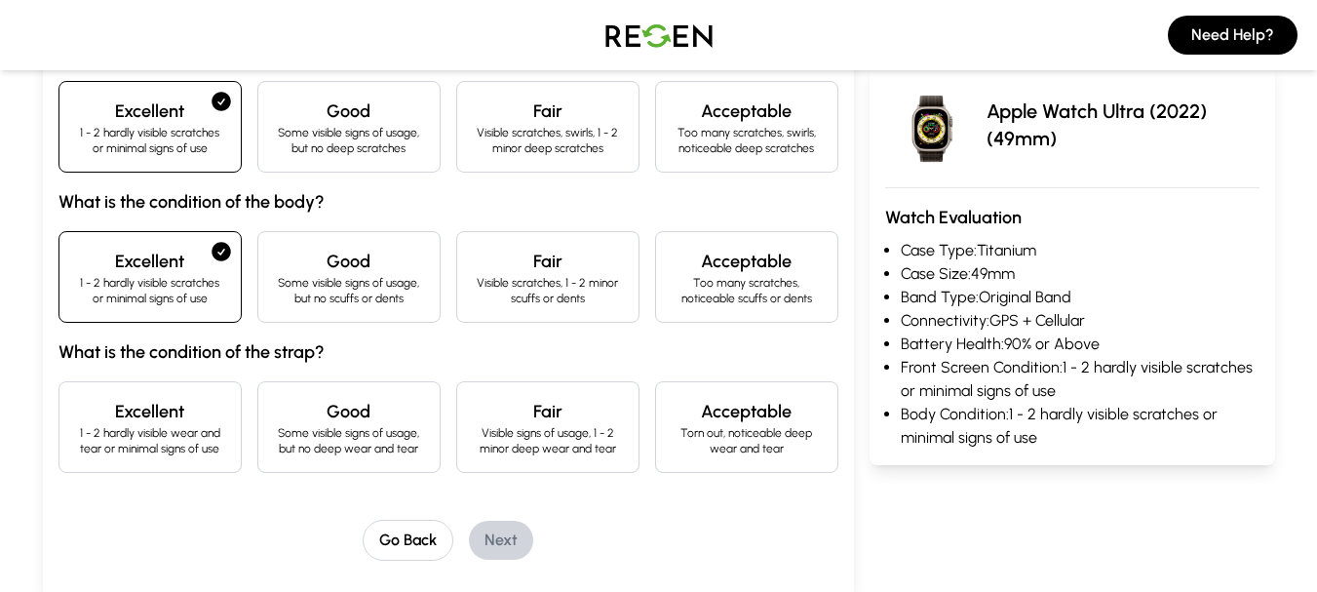
click at [184, 423] on h4 "Excellent" at bounding box center [150, 411] width 150 height 27
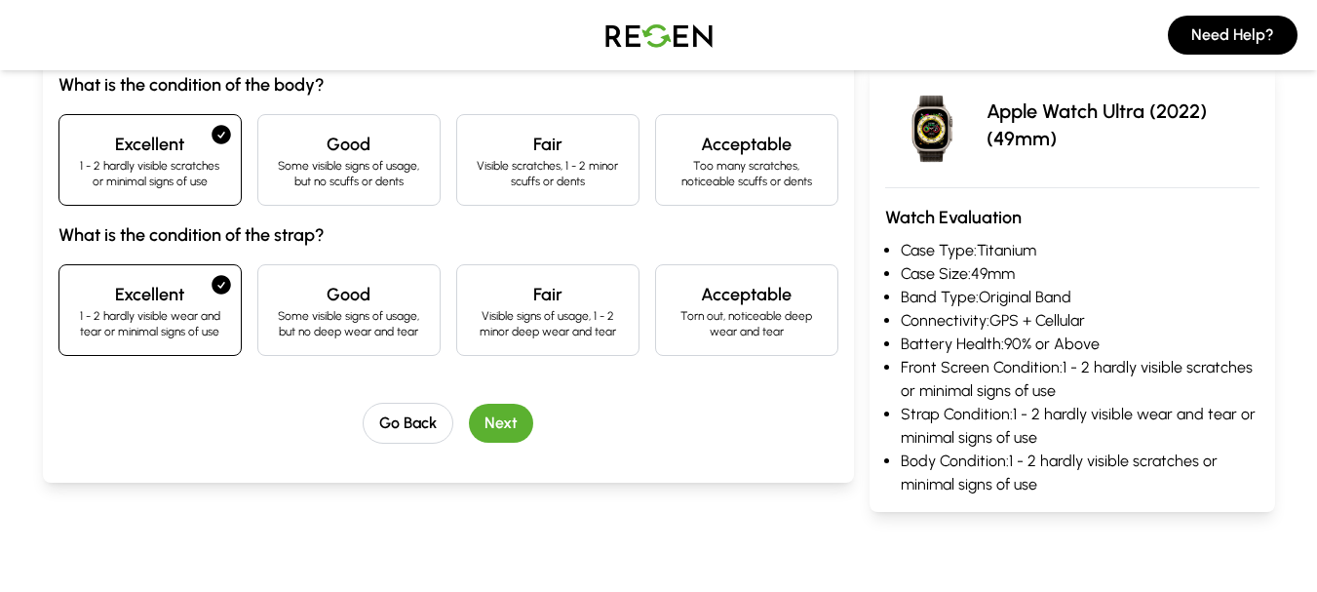
click at [488, 417] on button "Next" at bounding box center [501, 423] width 64 height 39
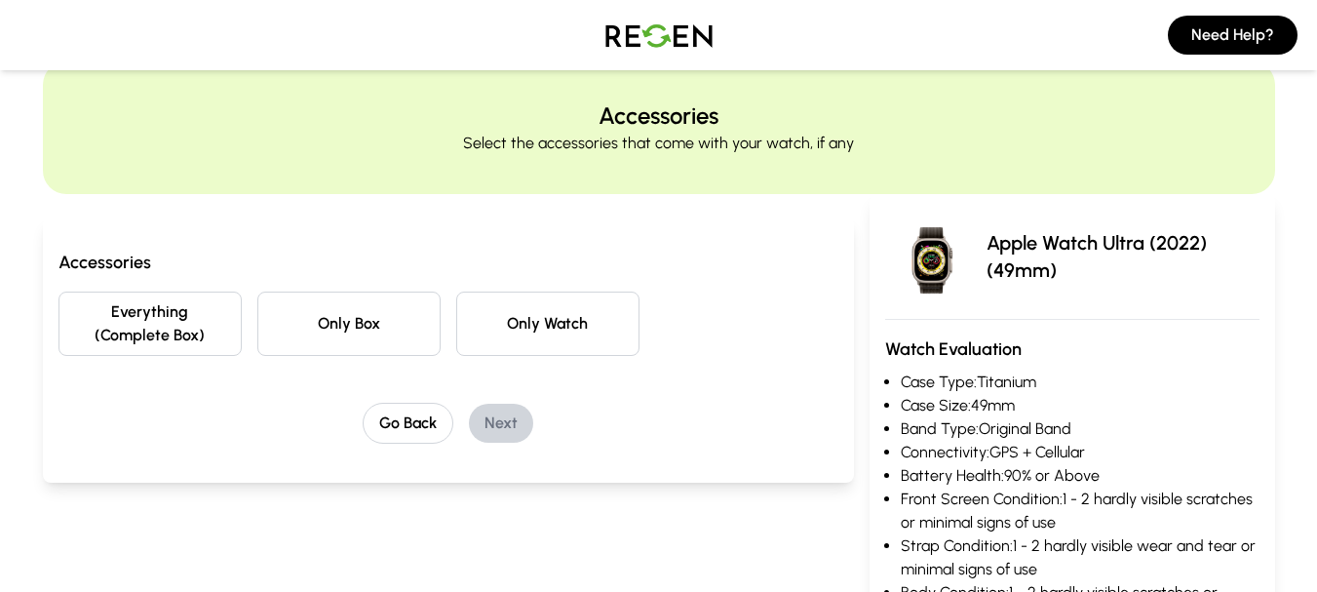
click at [477, 342] on button "Only Watch" at bounding box center [547, 323] width 183 height 64
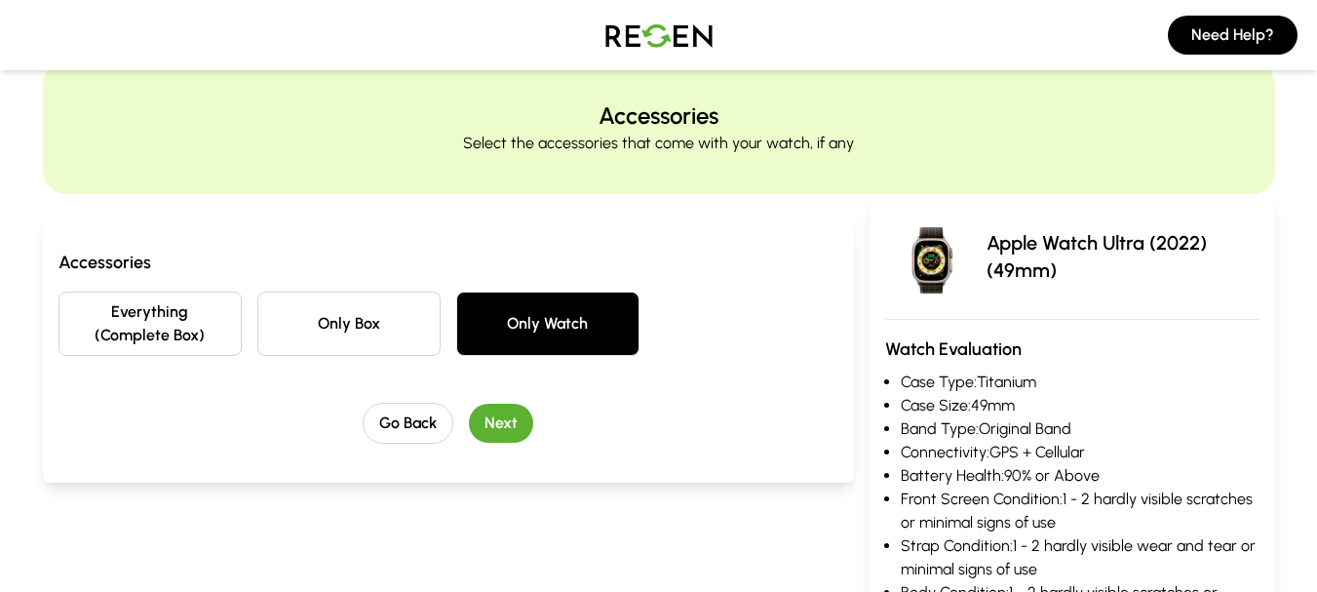
click at [488, 422] on button "Next" at bounding box center [501, 423] width 64 height 39
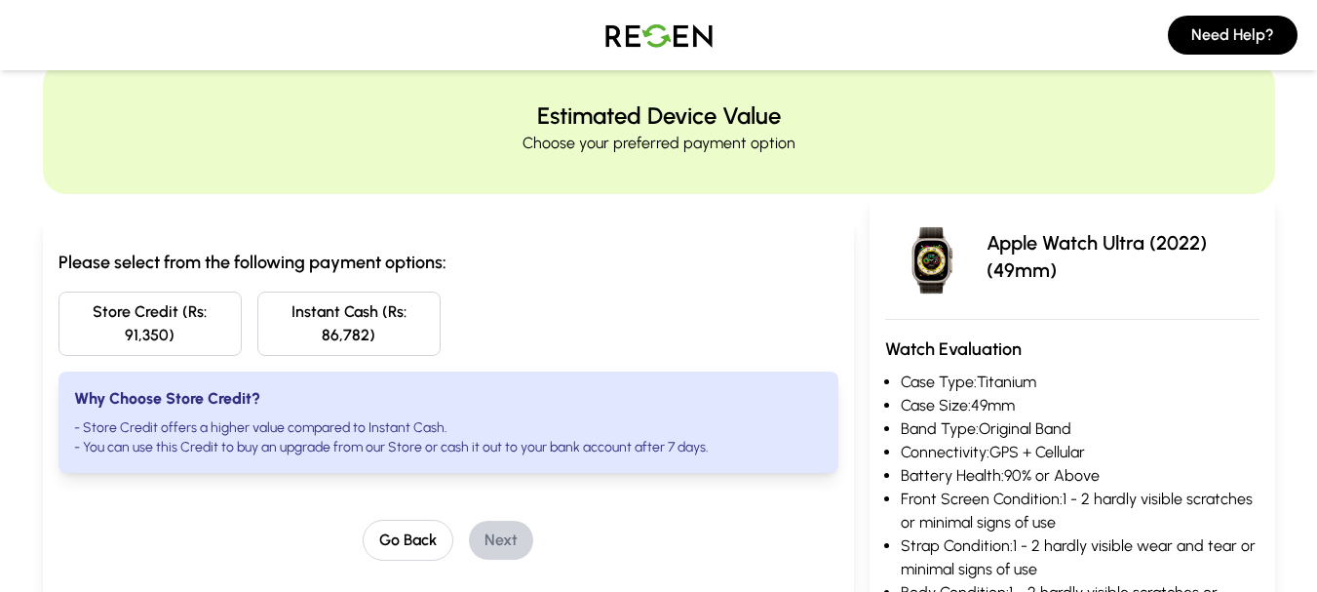
click at [976, 250] on img at bounding box center [932, 257] width 94 height 94
click at [1003, 250] on p "Apple Watch Ultra (2022) (49mm)" at bounding box center [1123, 256] width 273 height 55
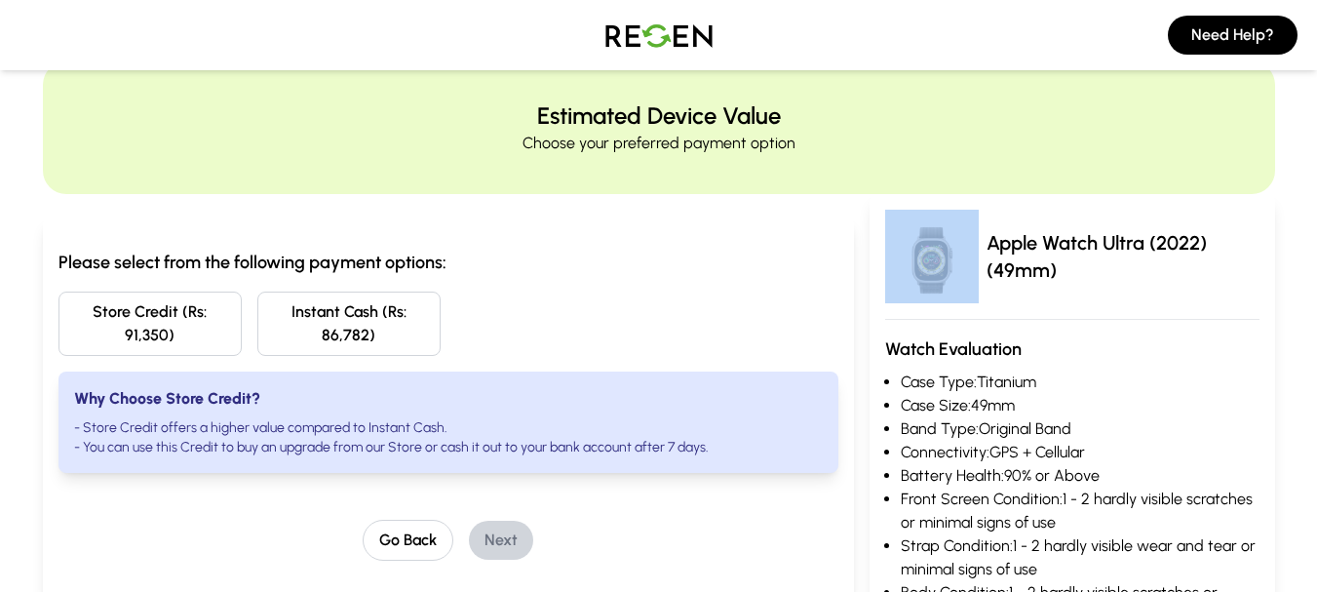
click at [1003, 250] on p "Apple Watch Ultra (2022) (49mm)" at bounding box center [1123, 256] width 273 height 55
